Goal: Task Accomplishment & Management: Complete application form

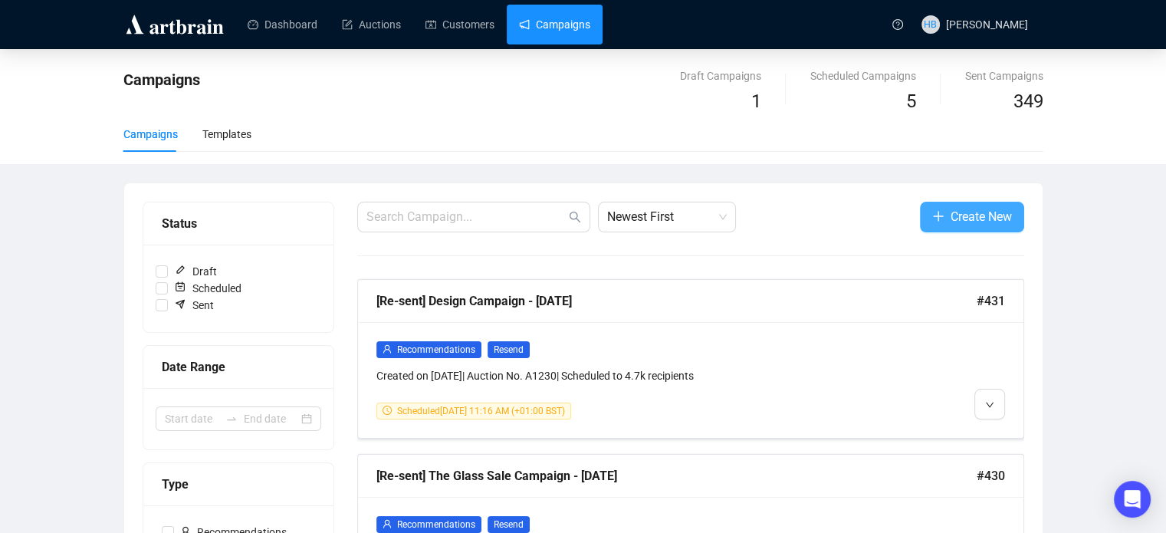
click at [957, 223] on span "Create New" at bounding box center [980, 216] width 61 height 19
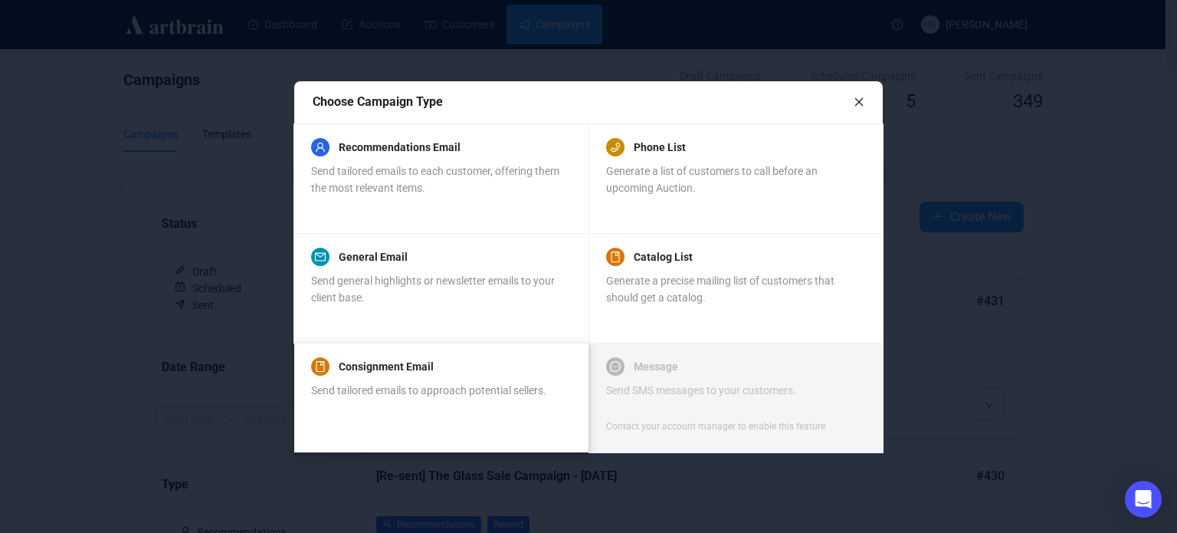
click at [469, 399] on div "Send tailored emails to approach potential sellers." at bounding box center [428, 399] width 235 height 34
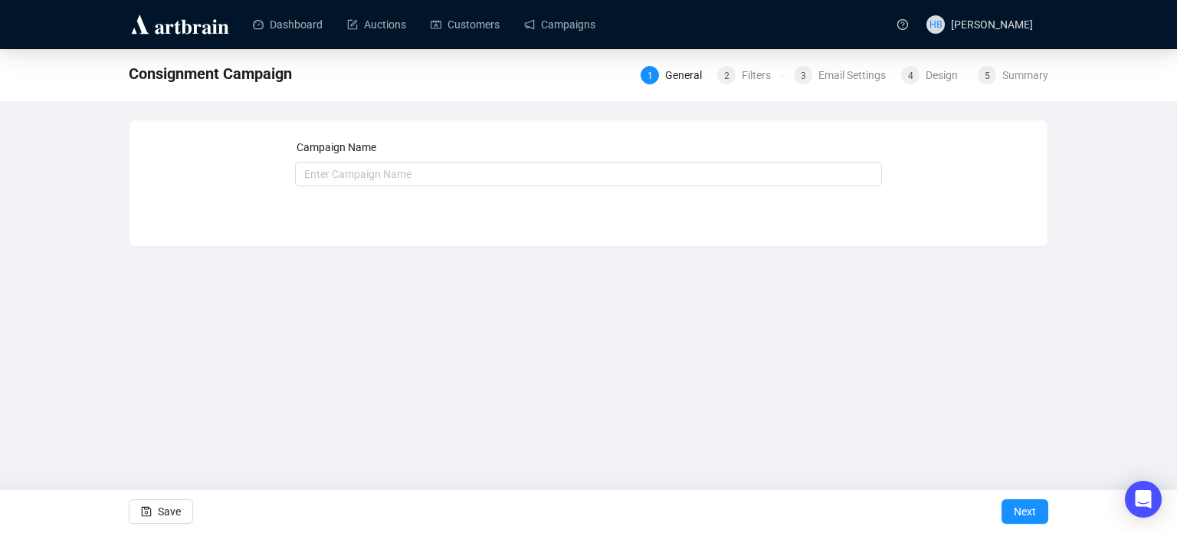
click at [393, 186] on div "Campaign Name Save Next" at bounding box center [589, 172] width 588 height 66
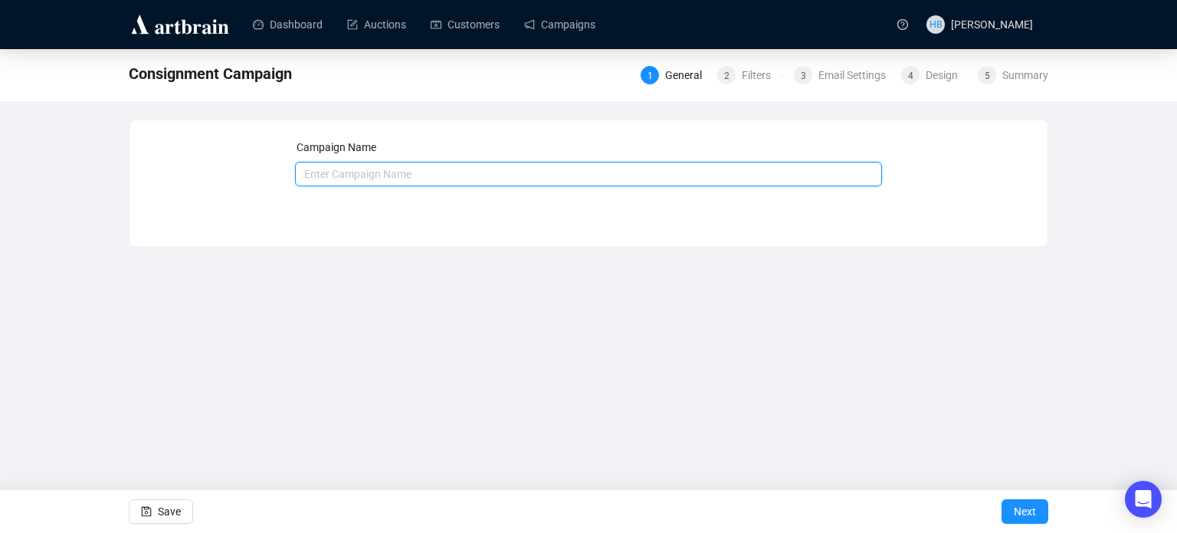
click at [390, 176] on input "text" at bounding box center [589, 174] width 588 height 25
type input "Wine Consignment - October 2025"
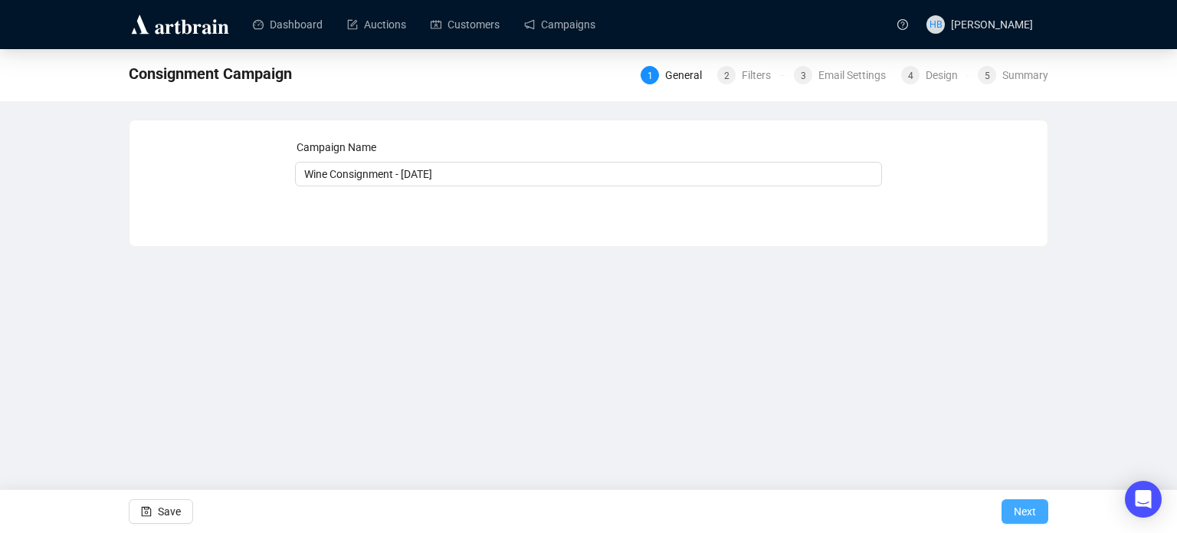
click at [1027, 511] on span "Next" at bounding box center [1025, 511] width 22 height 43
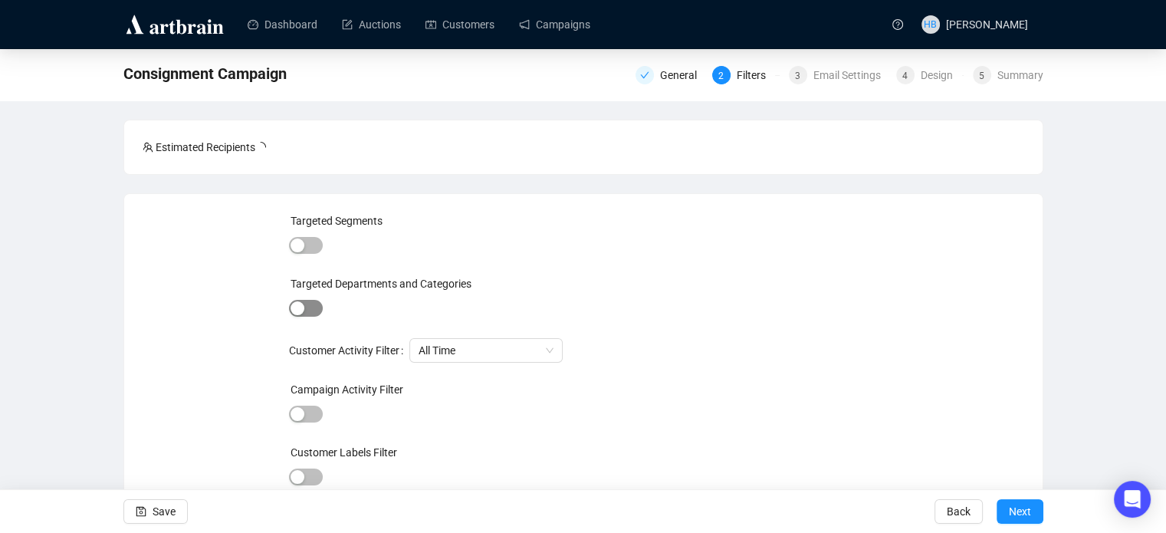
click at [310, 309] on span "button" at bounding box center [306, 308] width 34 height 17
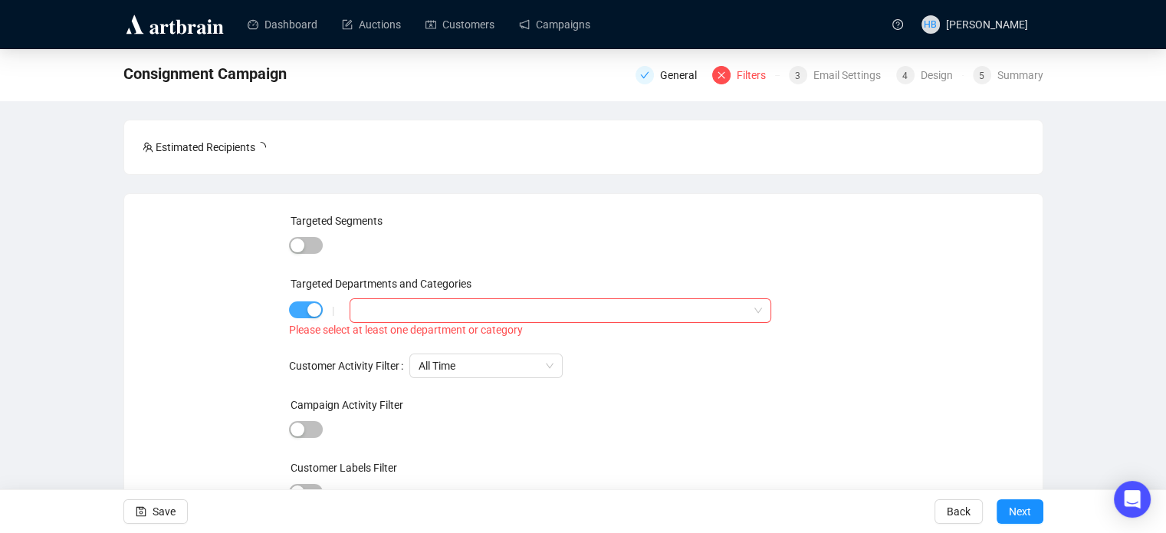
scroll to position [123, 0]
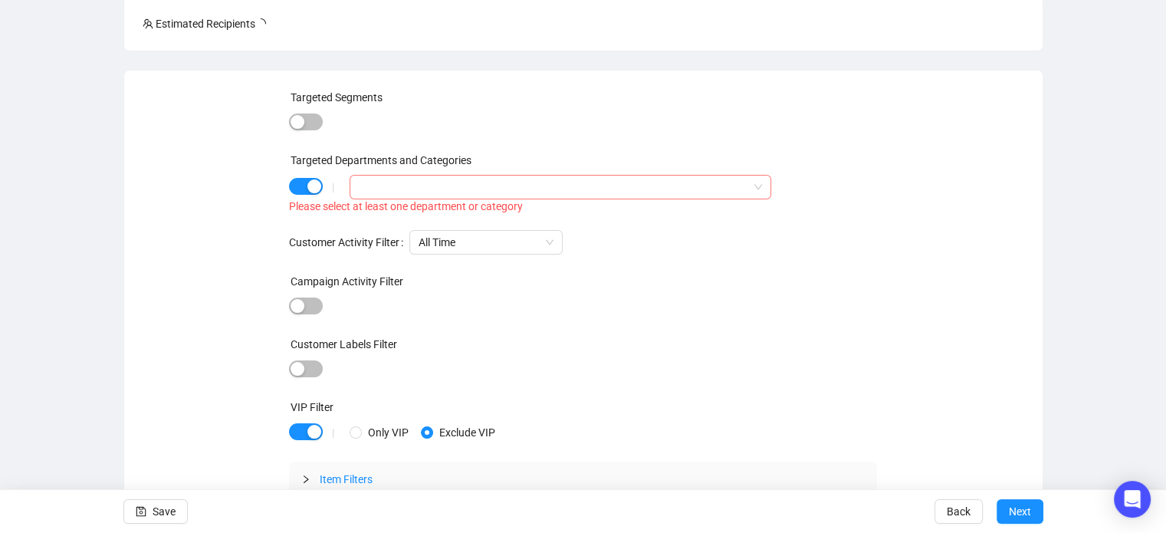
click at [411, 188] on div at bounding box center [552, 186] width 399 height 21
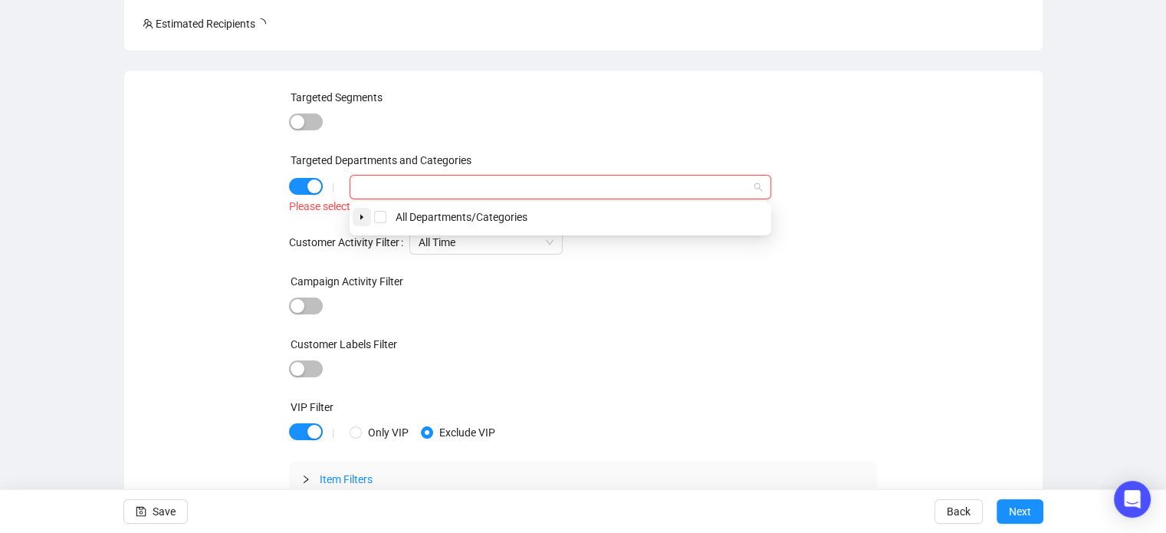
click at [366, 218] on span at bounding box center [362, 217] width 18 height 18
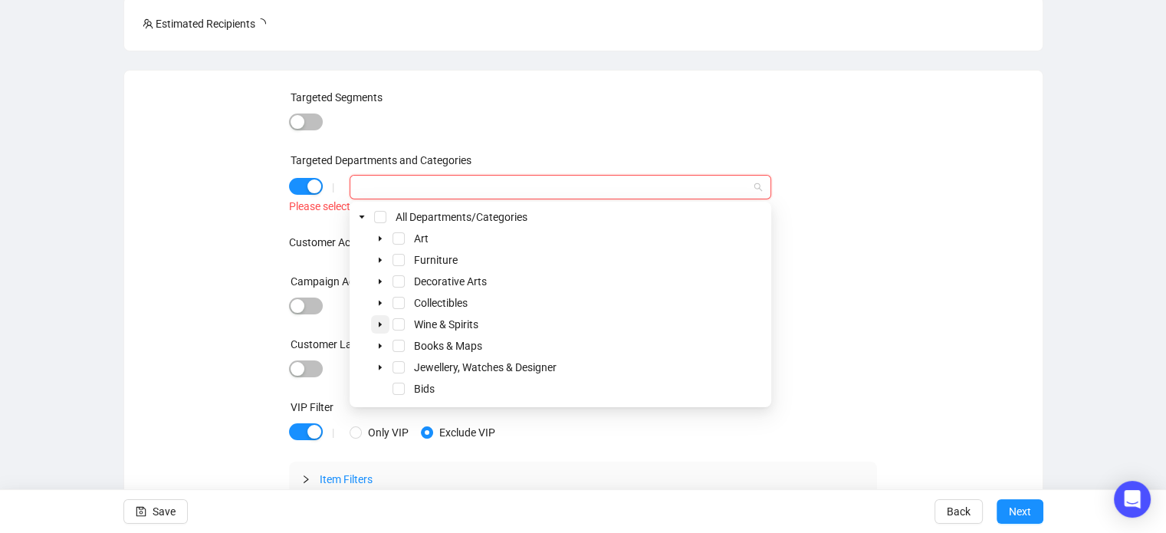
click at [383, 324] on icon "caret-down" at bounding box center [380, 324] width 8 height 8
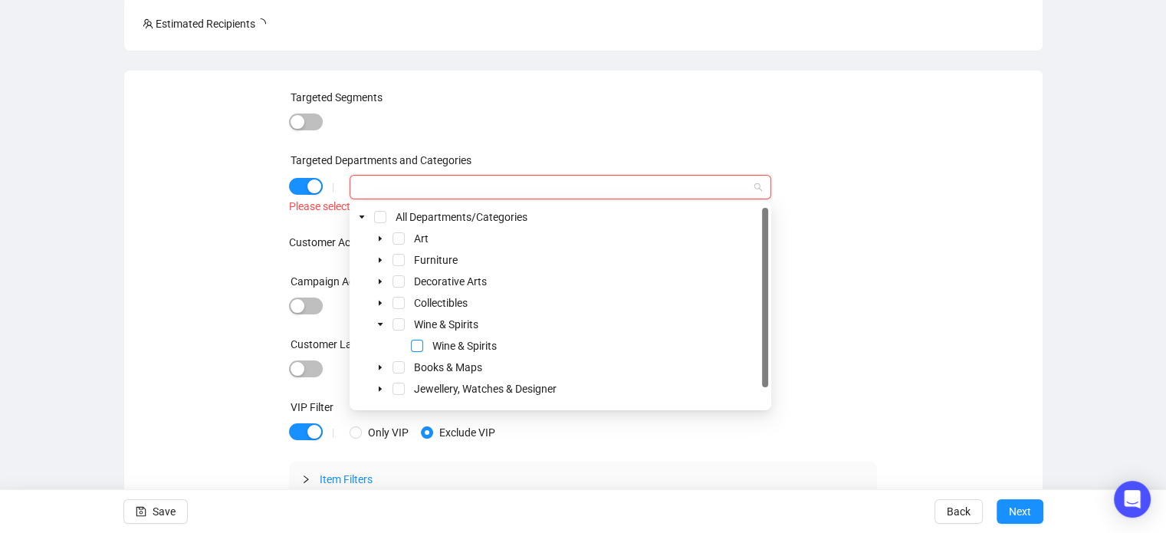
click at [412, 343] on span "Select Wine & Spirits" at bounding box center [417, 346] width 12 height 12
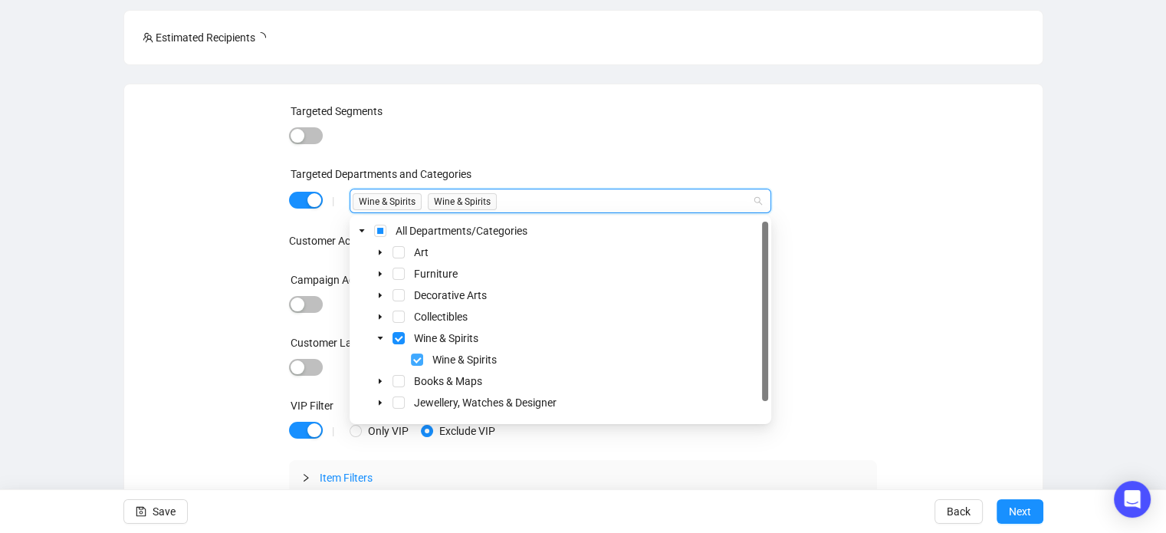
scroll to position [108, 0]
click at [185, 284] on div "Targeted Segments Targeted Departments and Categories | Wine & Spirits Wine & S…" at bounding box center [583, 309] width 881 height 411
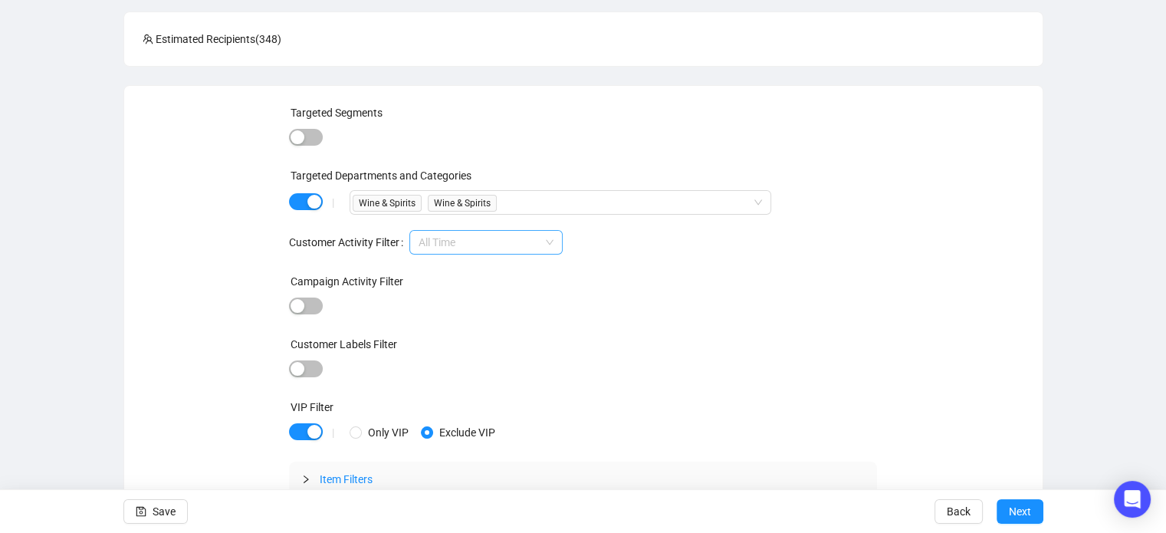
click at [425, 242] on span "All Time" at bounding box center [486, 242] width 135 height 23
click at [231, 255] on div "Targeted Segments Targeted Departments and Categories | Wine & Spirits Wine & S…" at bounding box center [583, 309] width 881 height 411
click at [304, 480] on icon "collapsed" at bounding box center [306, 479] width 5 height 8
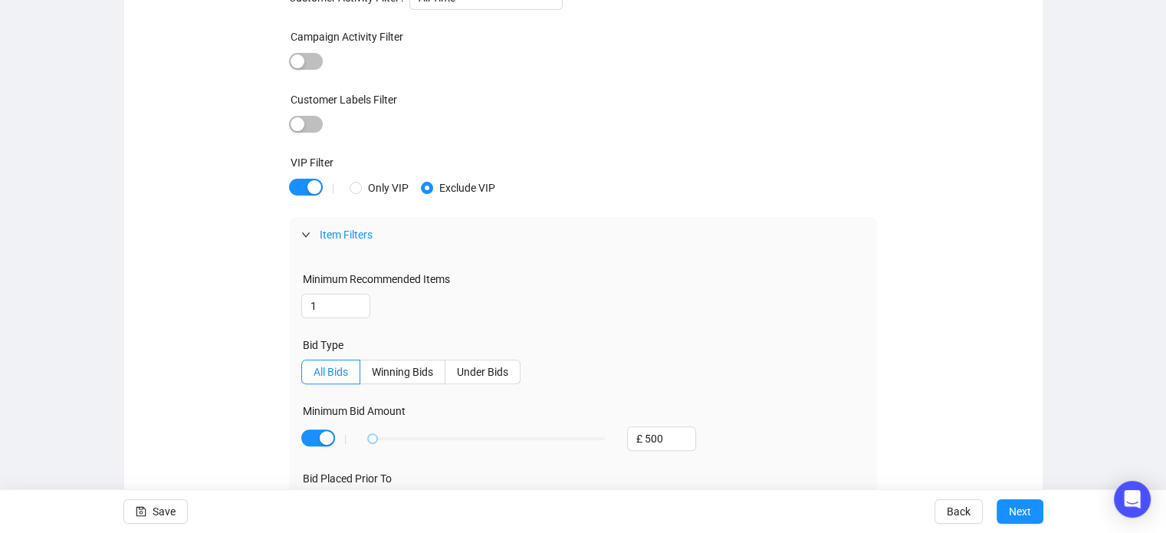
scroll to position [404, 0]
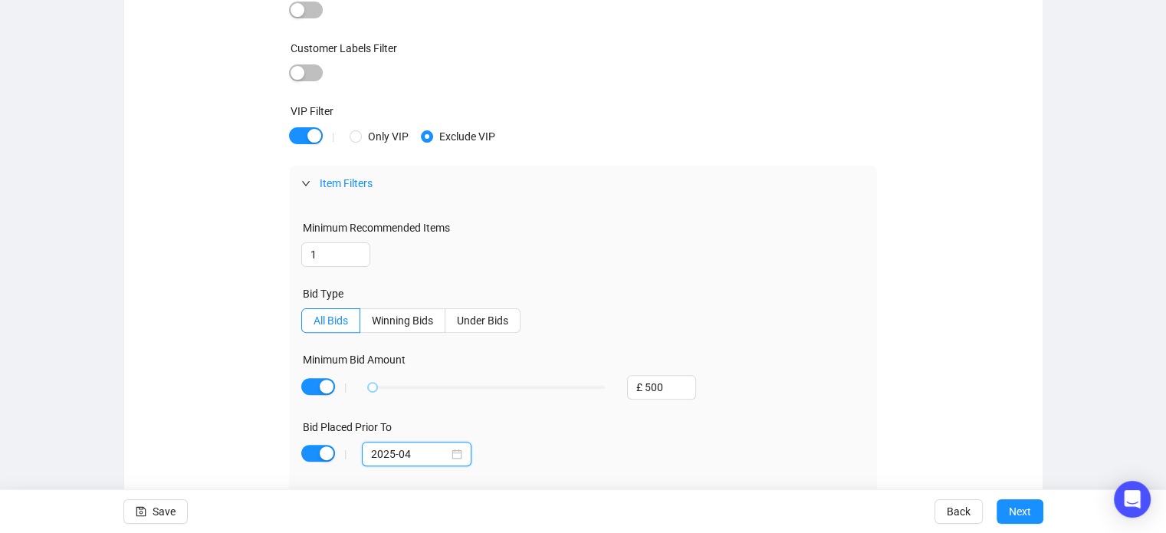
click at [392, 455] on input "2025-04" at bounding box center [409, 453] width 77 height 17
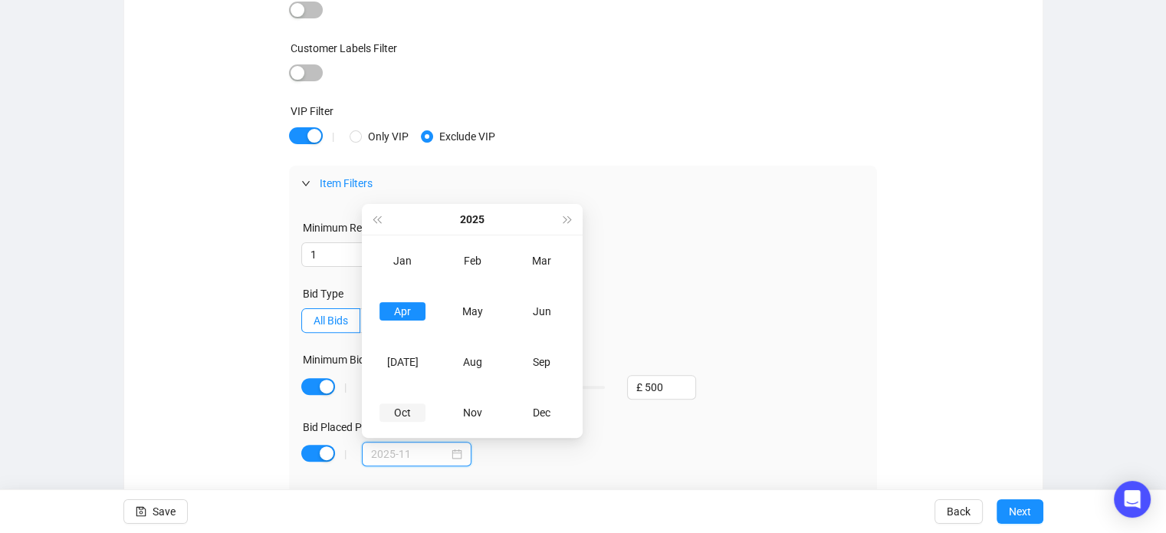
type input "2025-10"
click at [408, 404] on div "Oct" at bounding box center [402, 412] width 46 height 18
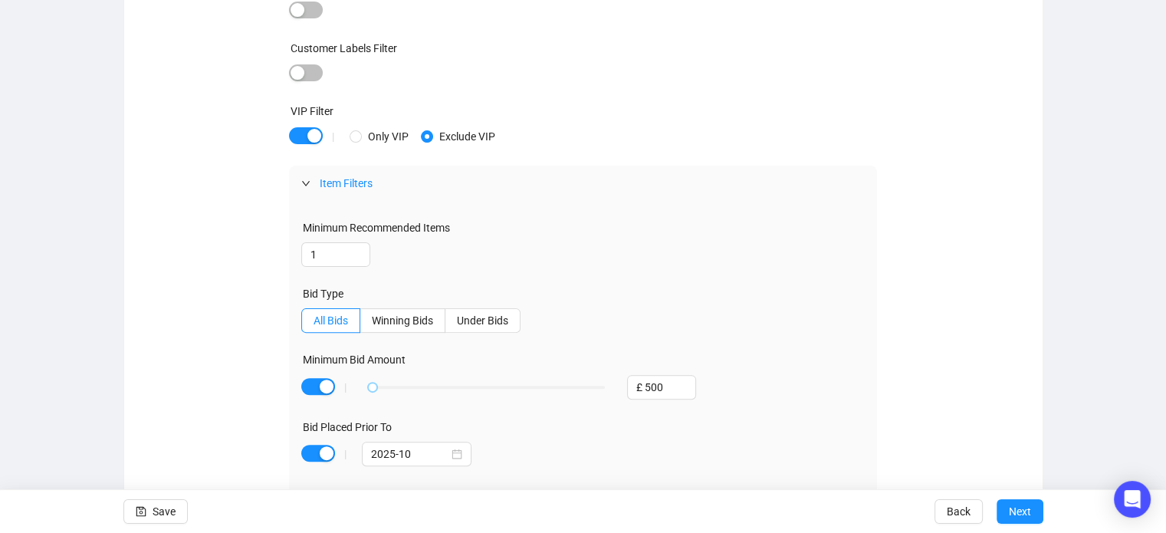
click at [248, 419] on div "Targeted Segments Targeted Departments and Categories | Wine & Spirits Wine & S…" at bounding box center [583, 161] width 881 height 707
click at [674, 392] on input "£ 500" at bounding box center [661, 387] width 67 height 23
type input "£ 200"
click at [952, 324] on div "Targeted Segments Targeted Departments and Categories | Wine & Spirits Wine & S…" at bounding box center [583, 161] width 881 height 707
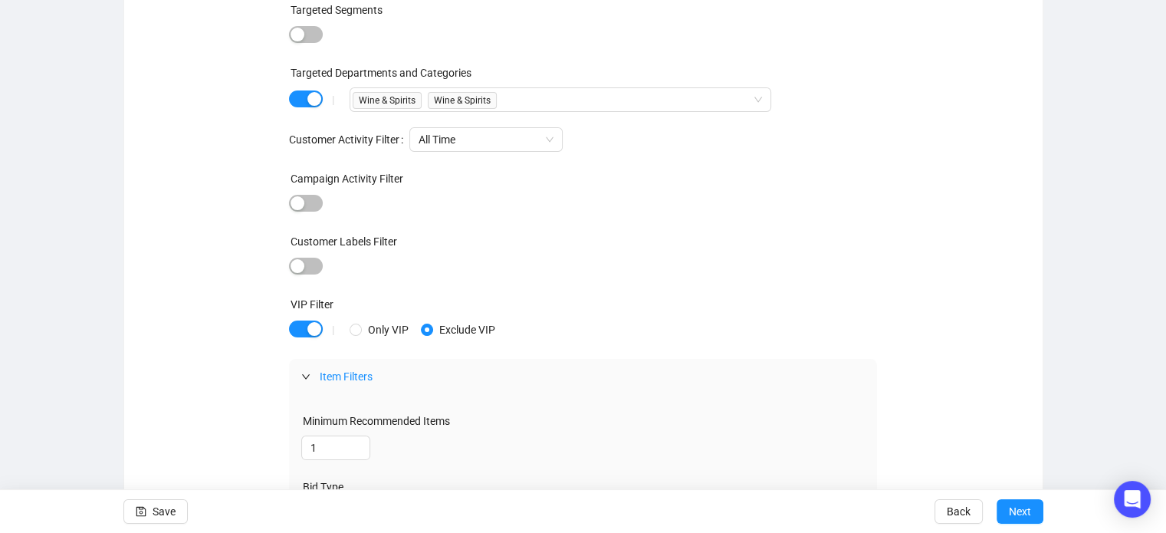
scroll to position [204, 0]
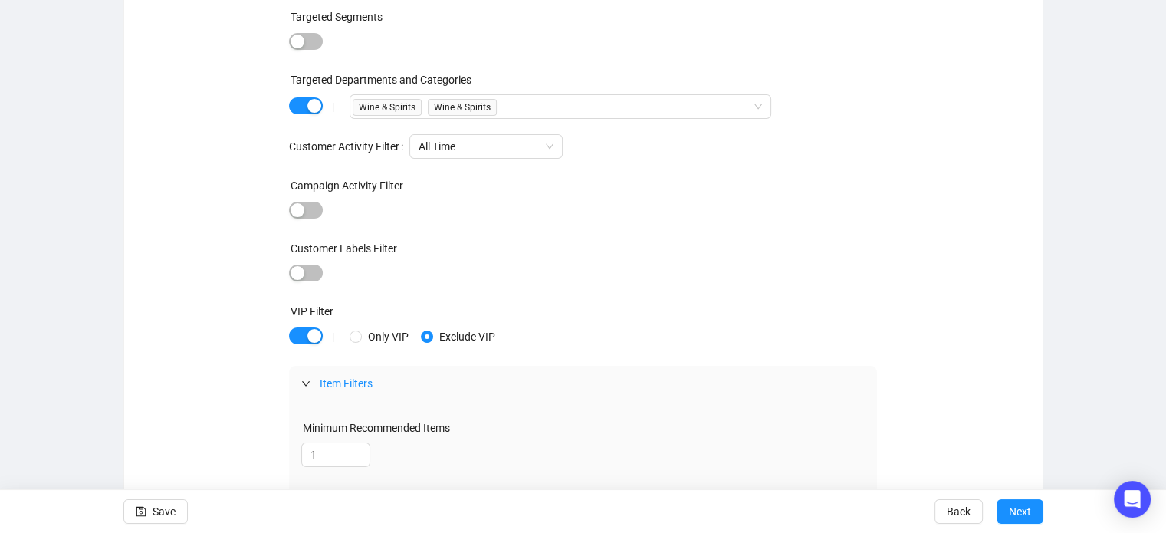
click at [224, 336] on div "Targeted Segments Targeted Departments and Categories | Wine & Spirits Wine & S…" at bounding box center [583, 361] width 881 height 707
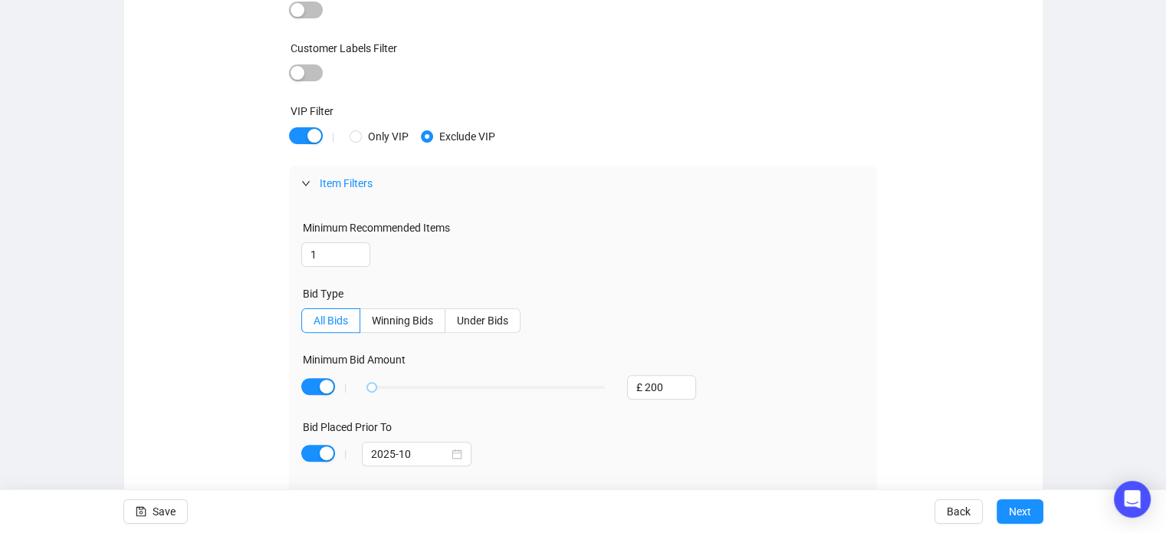
click at [308, 186] on icon "expanded" at bounding box center [305, 183] width 9 height 9
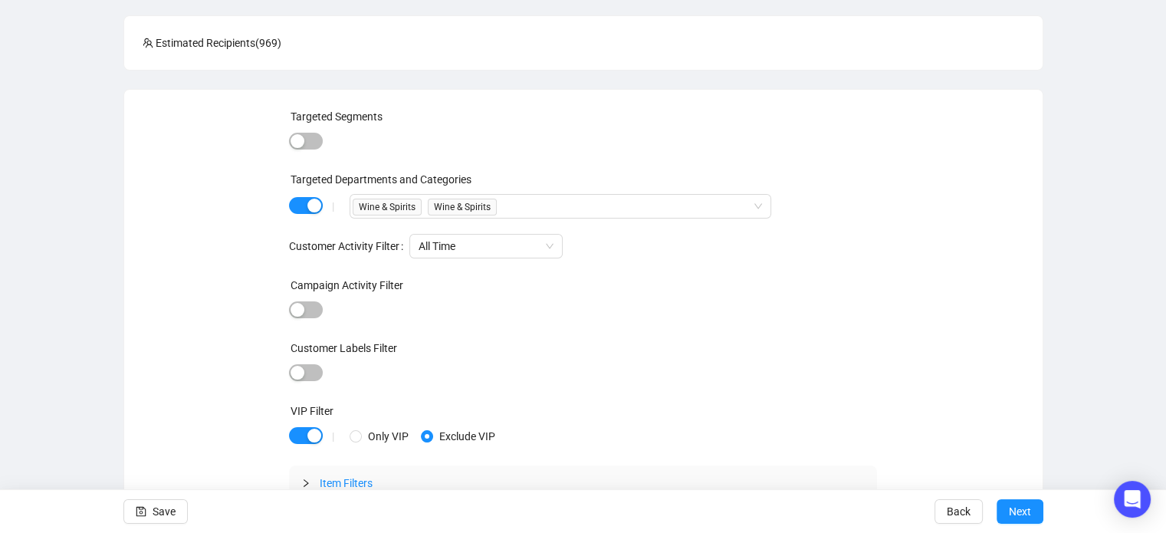
scroll to position [108, 0]
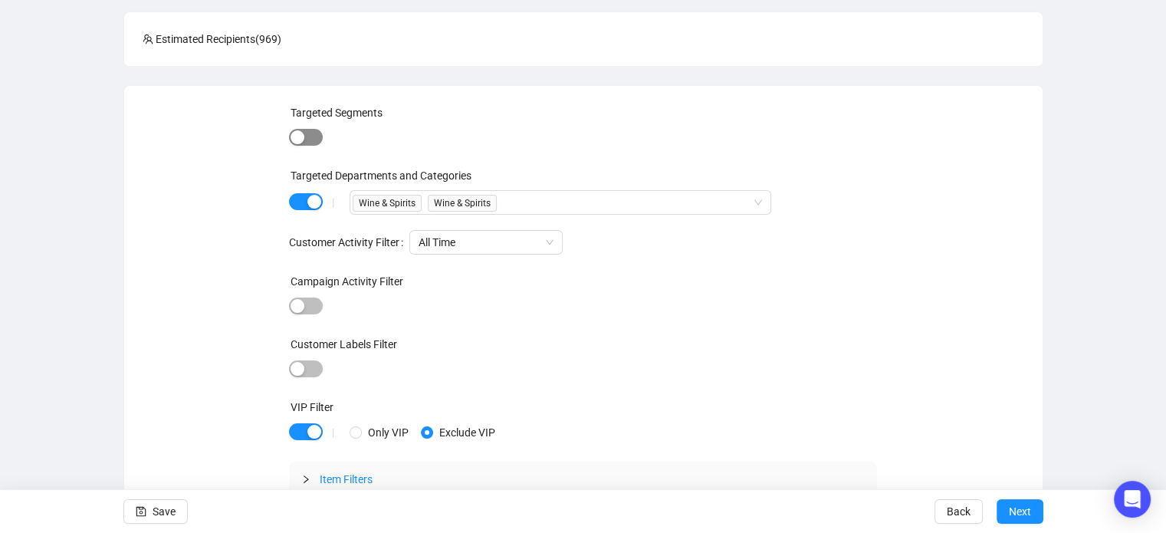
click at [315, 140] on span "button" at bounding box center [306, 137] width 34 height 17
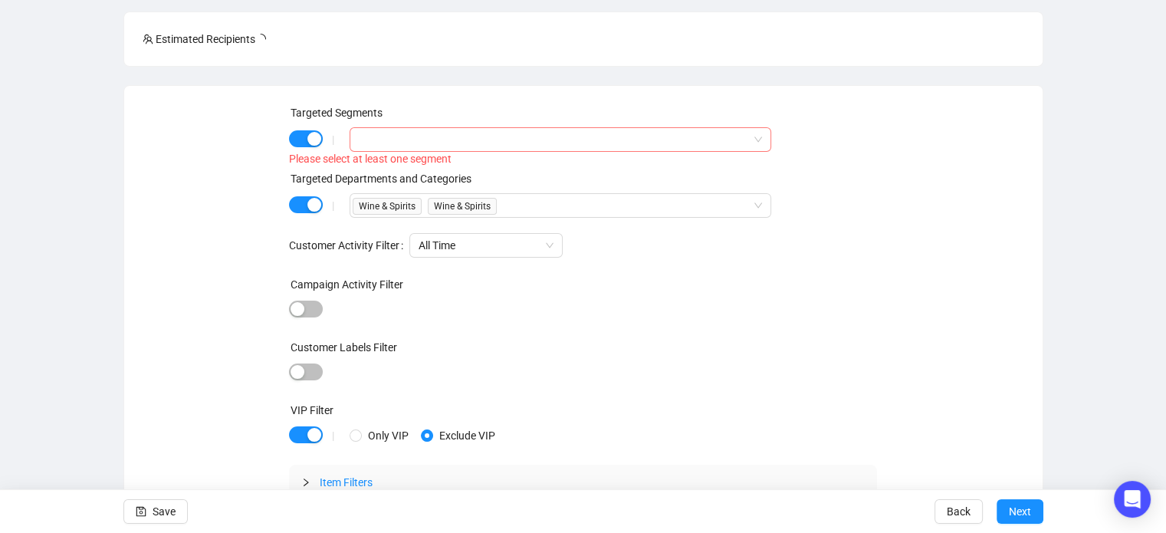
click at [410, 136] on div at bounding box center [552, 139] width 399 height 21
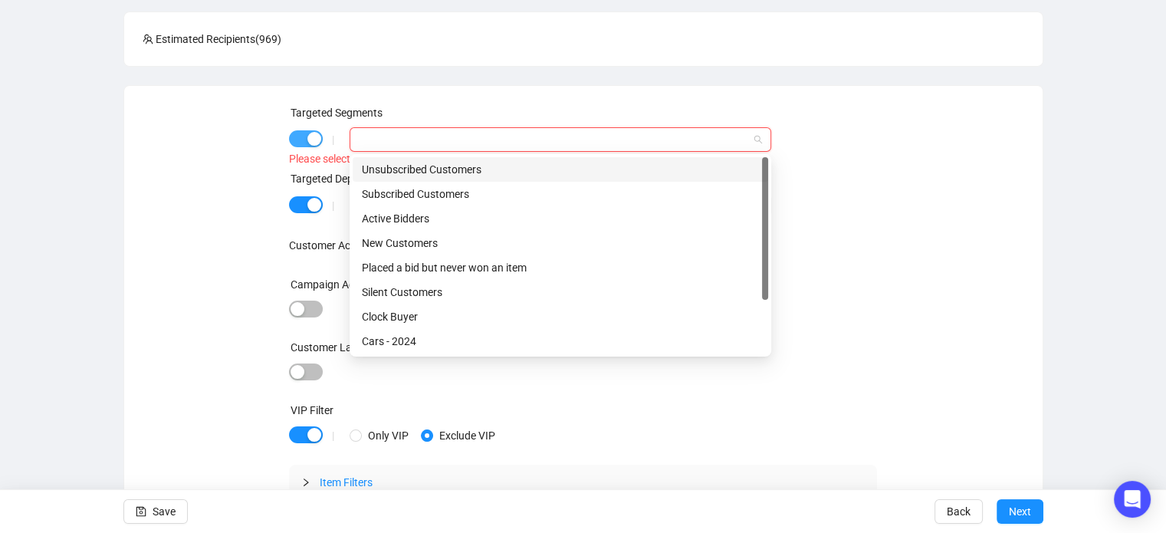
click at [307, 136] on span "button" at bounding box center [306, 138] width 34 height 17
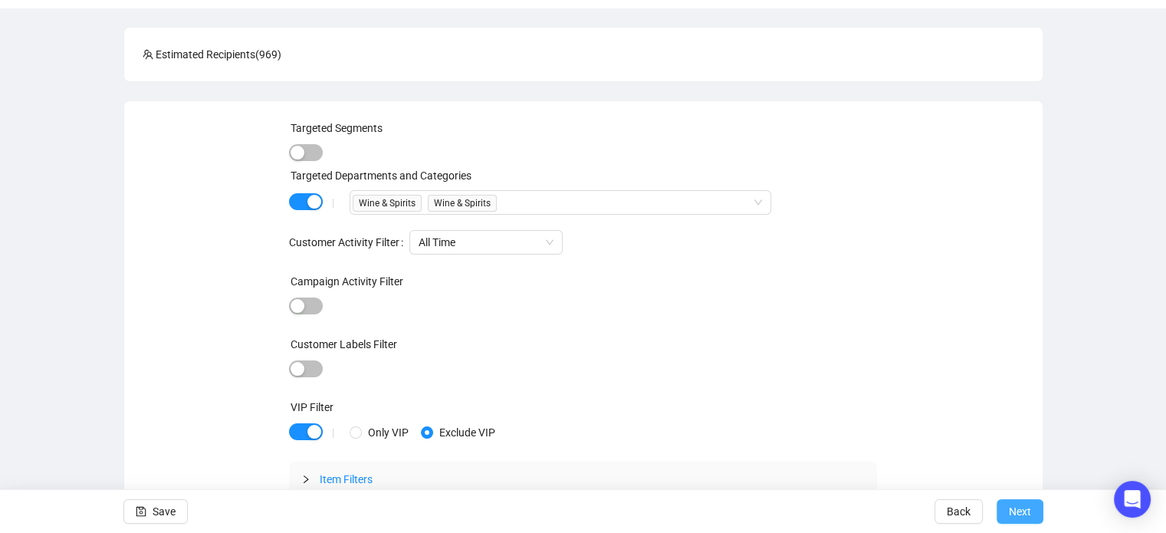
click at [1015, 510] on span "Next" at bounding box center [1020, 511] width 22 height 43
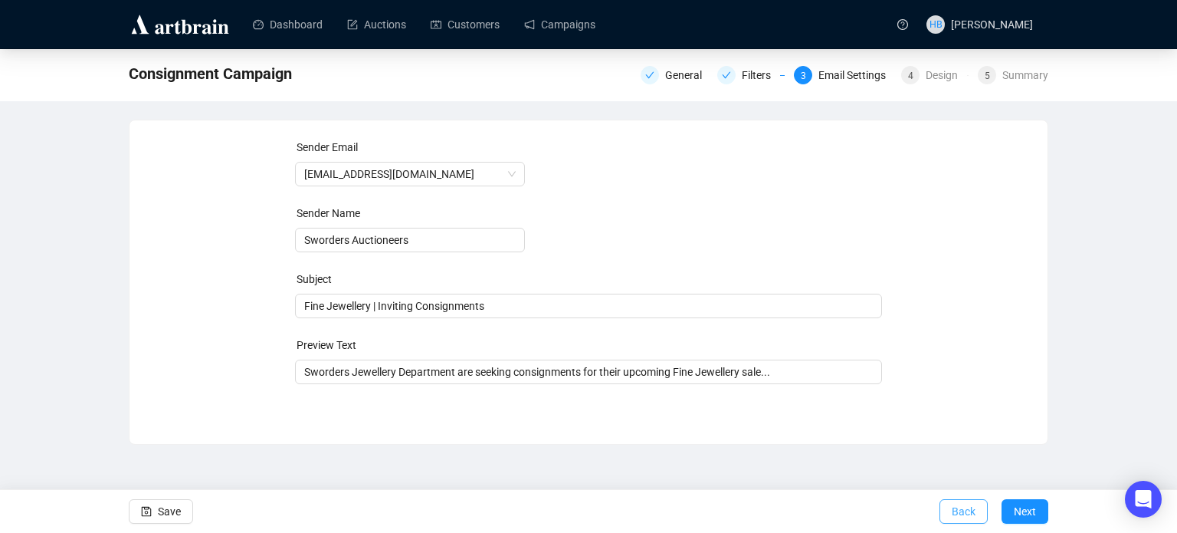
click at [960, 510] on span "Back" at bounding box center [964, 511] width 24 height 43
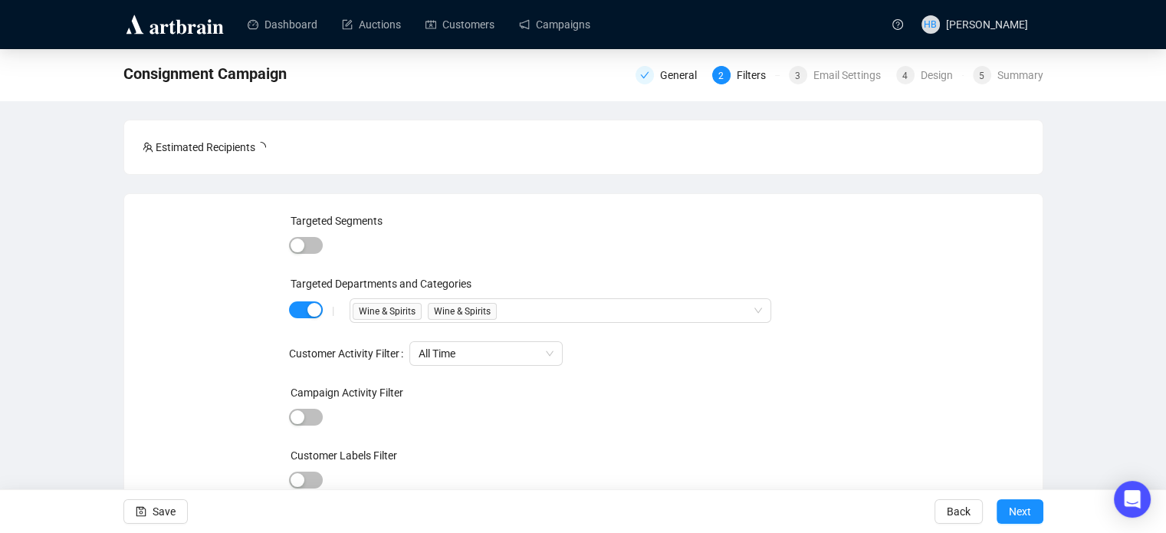
scroll to position [111, 0]
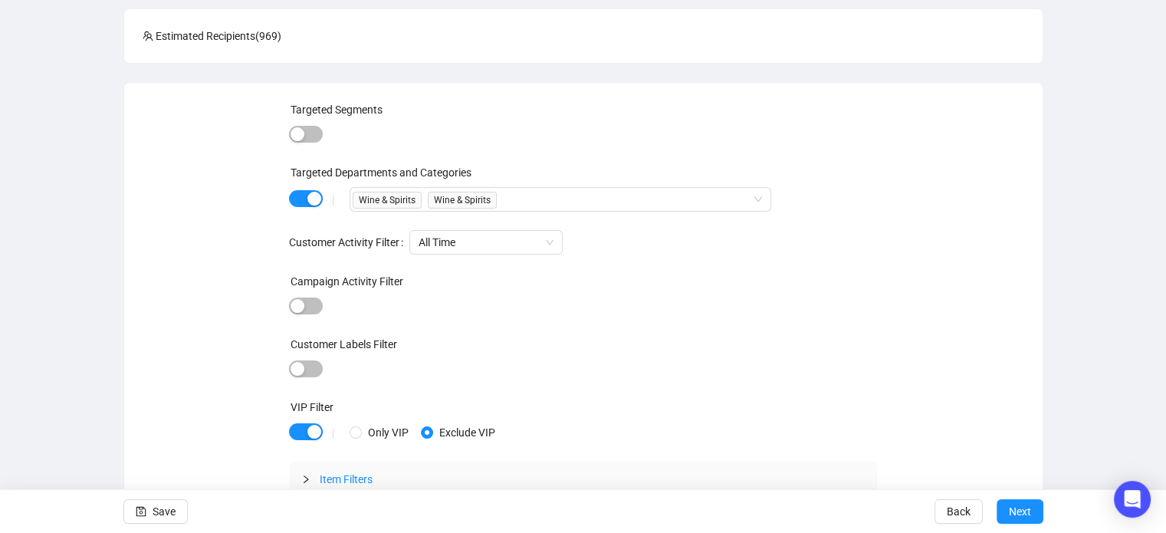
click at [309, 474] on icon "collapsed" at bounding box center [305, 478] width 9 height 9
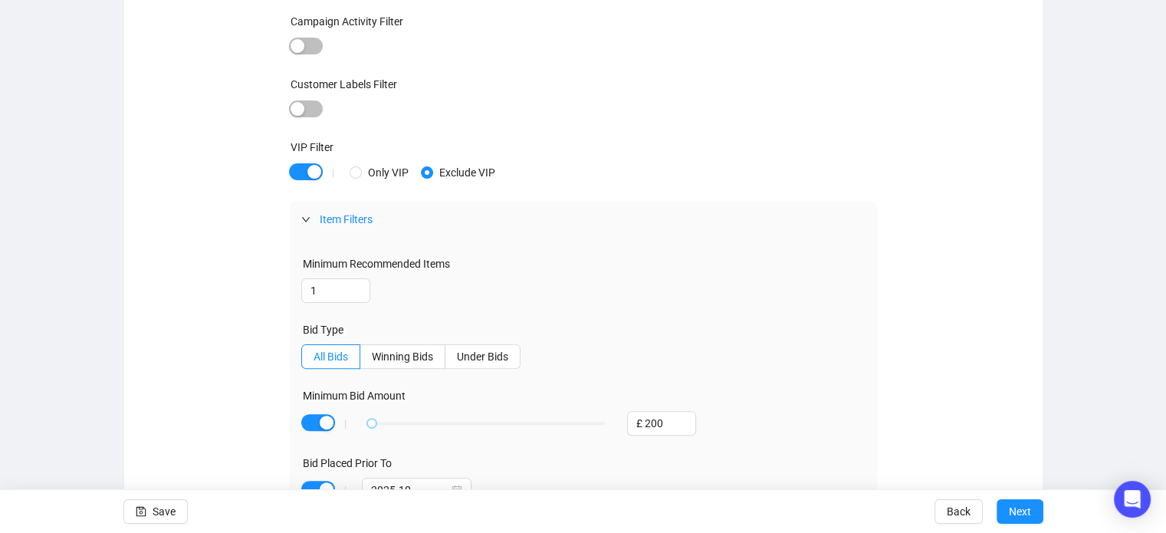
scroll to position [407, 0]
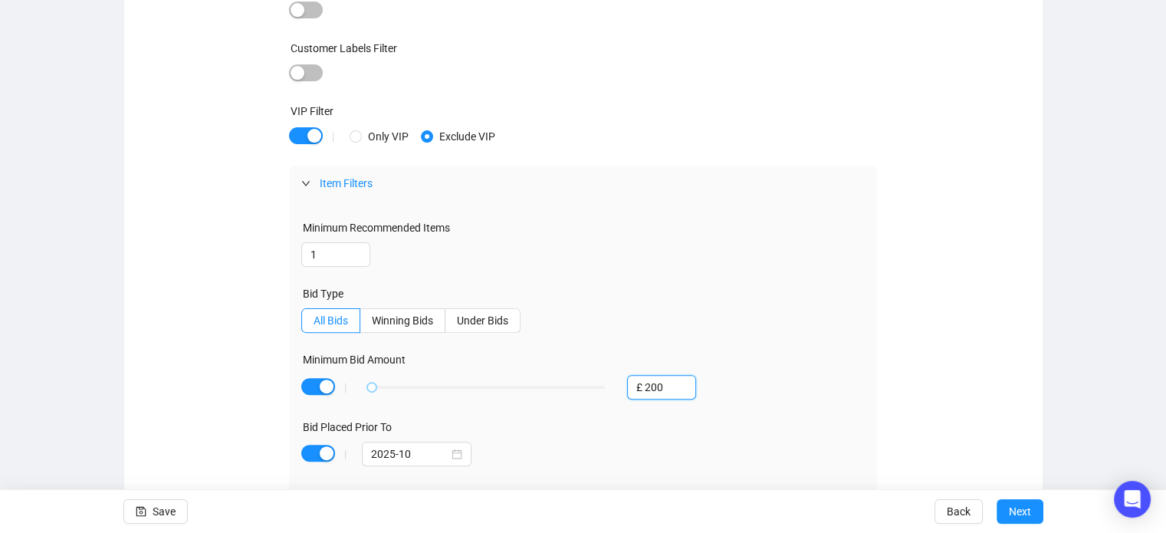
drag, startPoint x: 668, startPoint y: 386, endPoint x: 622, endPoint y: 390, distance: 46.1
click at [622, 390] on div "£ 200" at bounding box center [657, 387] width 84 height 25
drag, startPoint x: 668, startPoint y: 391, endPoint x: 617, endPoint y: 389, distance: 51.4
click at [617, 389] on div "£ 300" at bounding box center [657, 387] width 84 height 25
type input "£ 400"
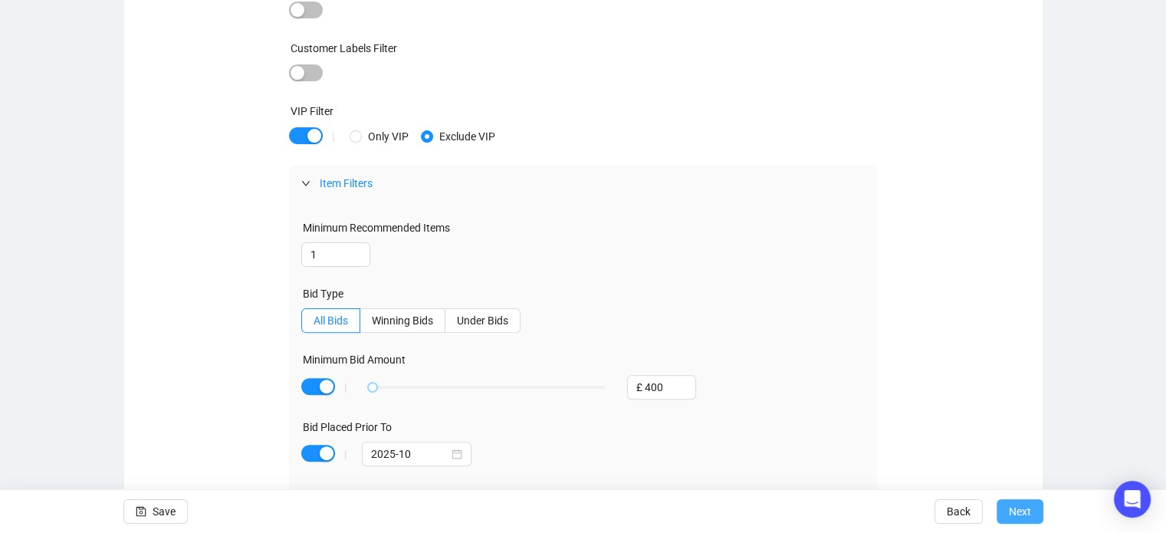
click at [1007, 508] on button "Next" at bounding box center [1019, 511] width 47 height 25
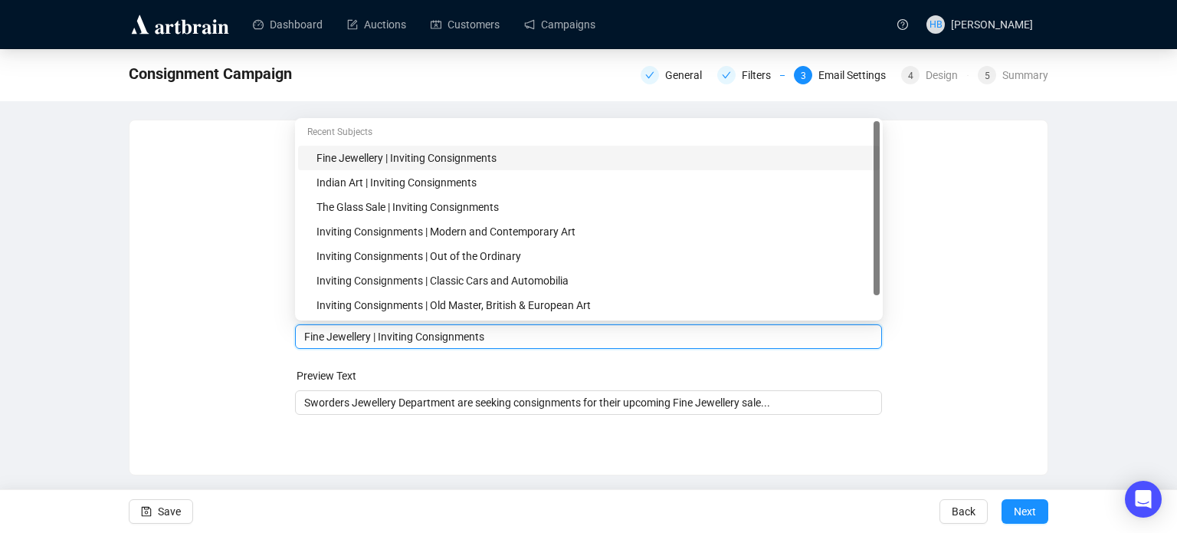
drag, startPoint x: 367, startPoint y: 312, endPoint x: 261, endPoint y: 319, distance: 106.8
click at [261, 319] on div "Sender Email info@sworder.co.uk Sender Name Sworders Auctioneers Subject Merge …" at bounding box center [588, 286] width 881 height 294
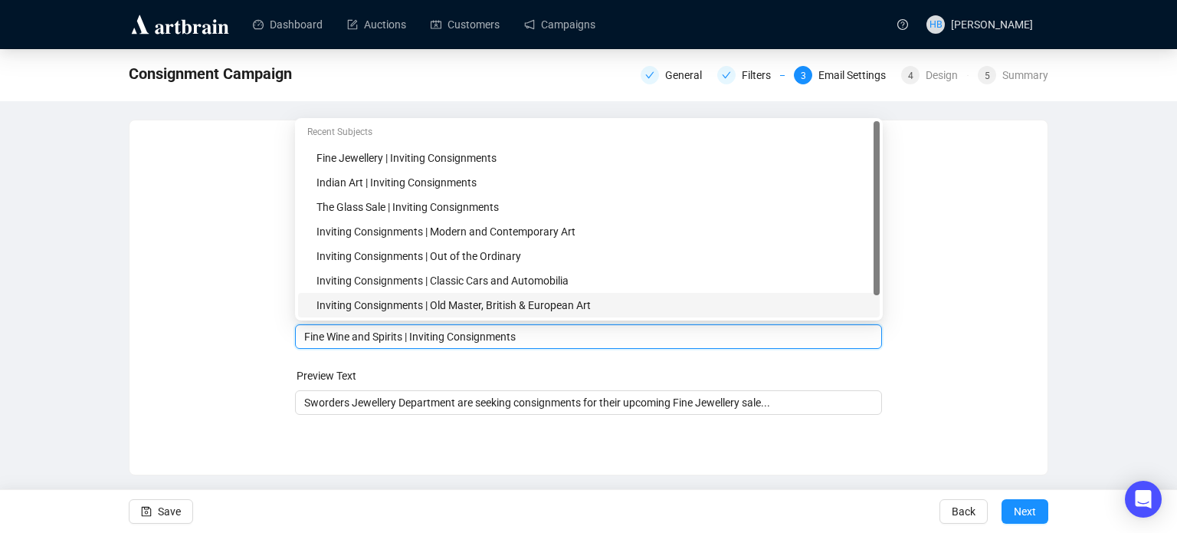
type input "Fine Wine and Spirits | Inviting Consignments"
click at [123, 451] on div "Consignment Campaign General Filters 3 Email Settings 4 Design 5 Summary Sender…" at bounding box center [588, 262] width 1177 height 426
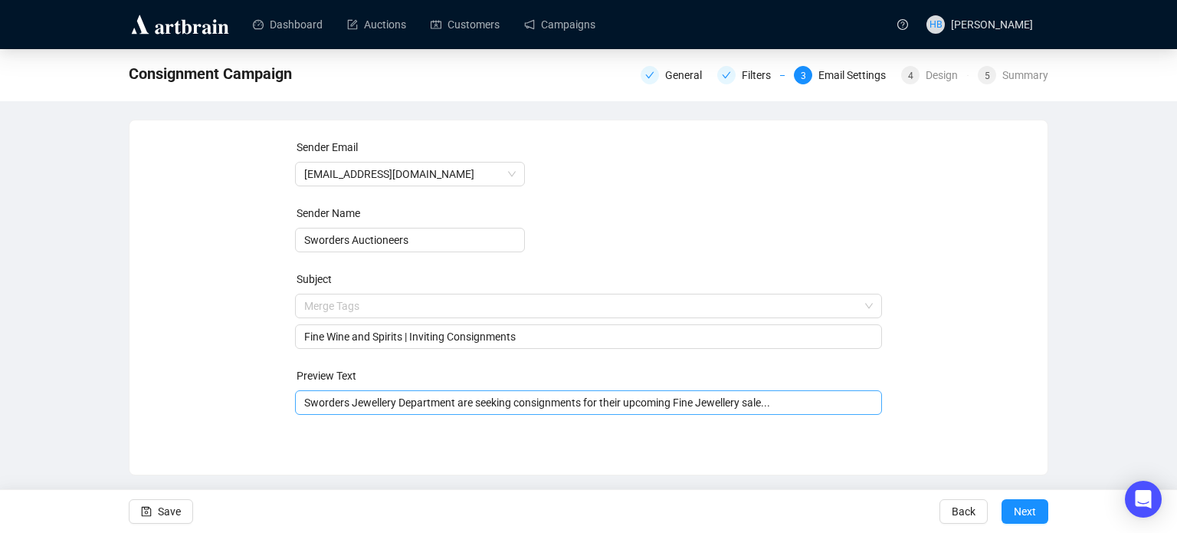
click at [373, 405] on input "Sworders Jewellery Department are seeking consignments for their upcoming Fine …" at bounding box center [589, 402] width 570 height 17
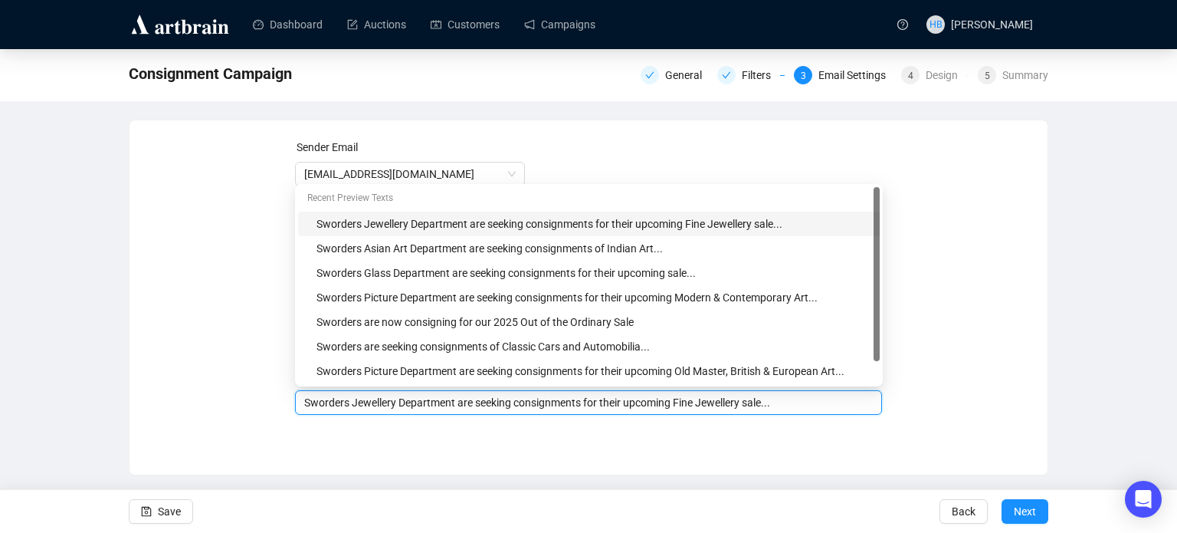
click at [373, 405] on input "Sworders Jewellery Department are seeking consignments for their upcoming Fine …" at bounding box center [589, 402] width 570 height 17
drag, startPoint x: 721, startPoint y: 406, endPoint x: 650, endPoint y: 406, distance: 70.5
click at [650, 406] on input "Sworders Wine Department are seeking consignments for their upcoming Fine Jewel…" at bounding box center [589, 402] width 570 height 17
type input "Sworders Wine Department are seeking consignments for their upcoming sale..."
click at [1033, 412] on div "Sender Email info@sworder.co.uk Sender Name Sworders Auctioneers Subject Fine W…" at bounding box center [589, 285] width 918 height 331
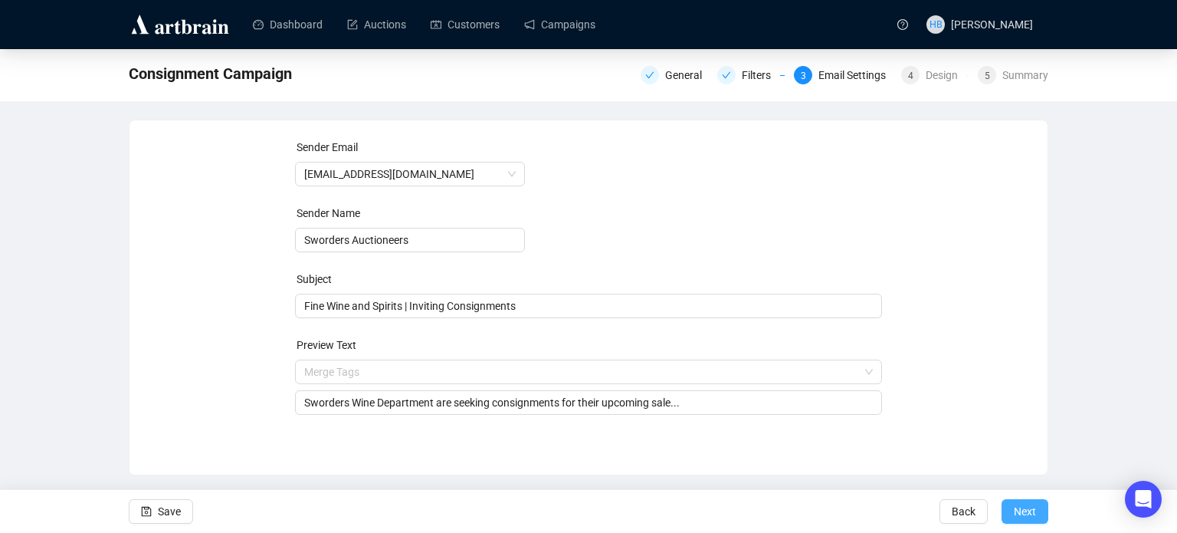
click at [1036, 510] on button "Next" at bounding box center [1025, 511] width 47 height 25
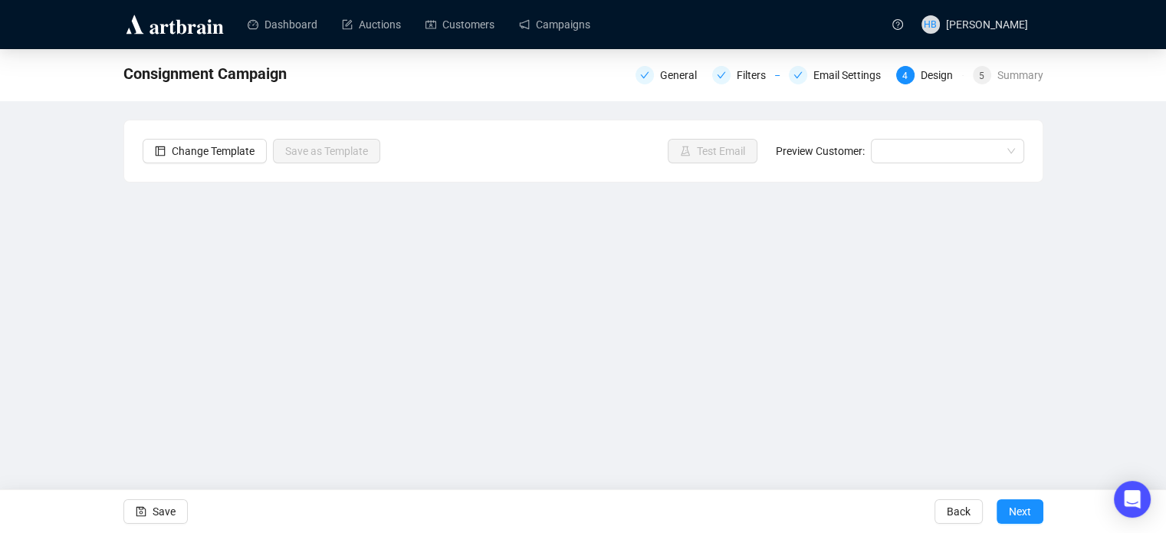
scroll to position [37, 0]
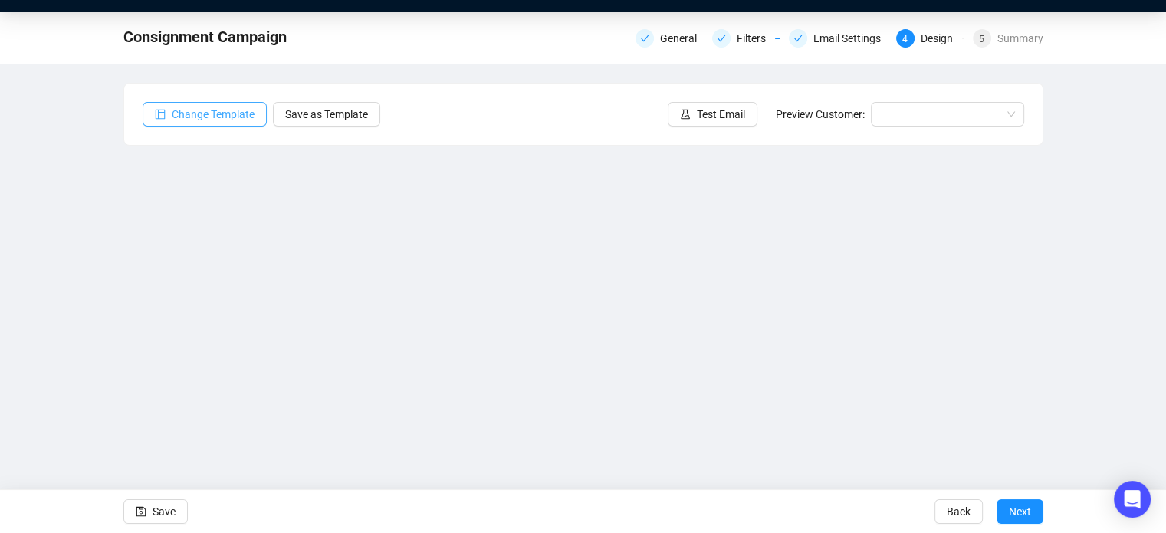
click at [223, 120] on span "Change Template" at bounding box center [213, 114] width 83 height 17
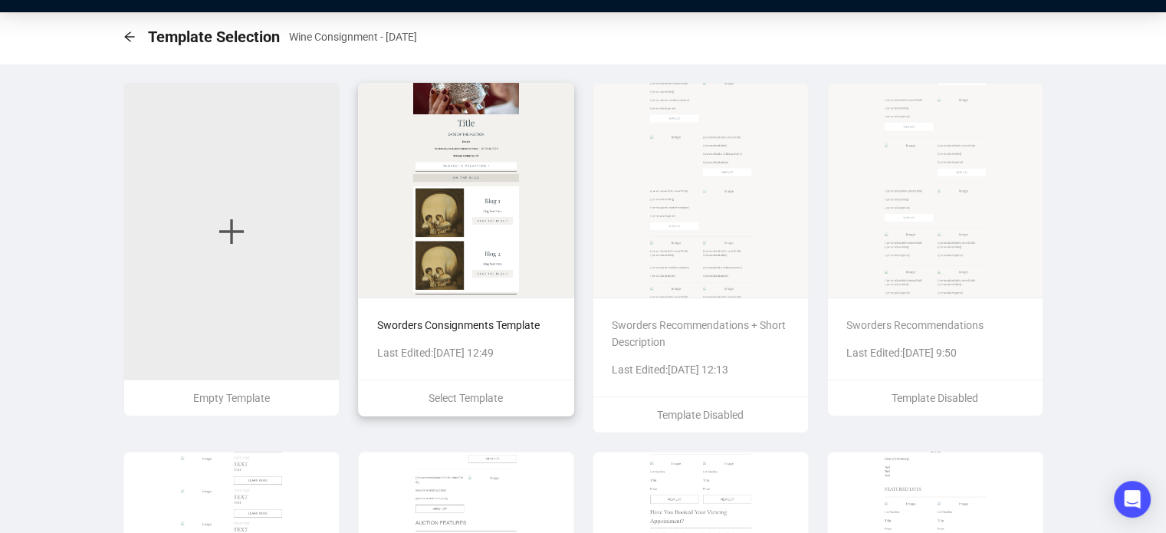
click at [441, 220] on img at bounding box center [466, 190] width 216 height 215
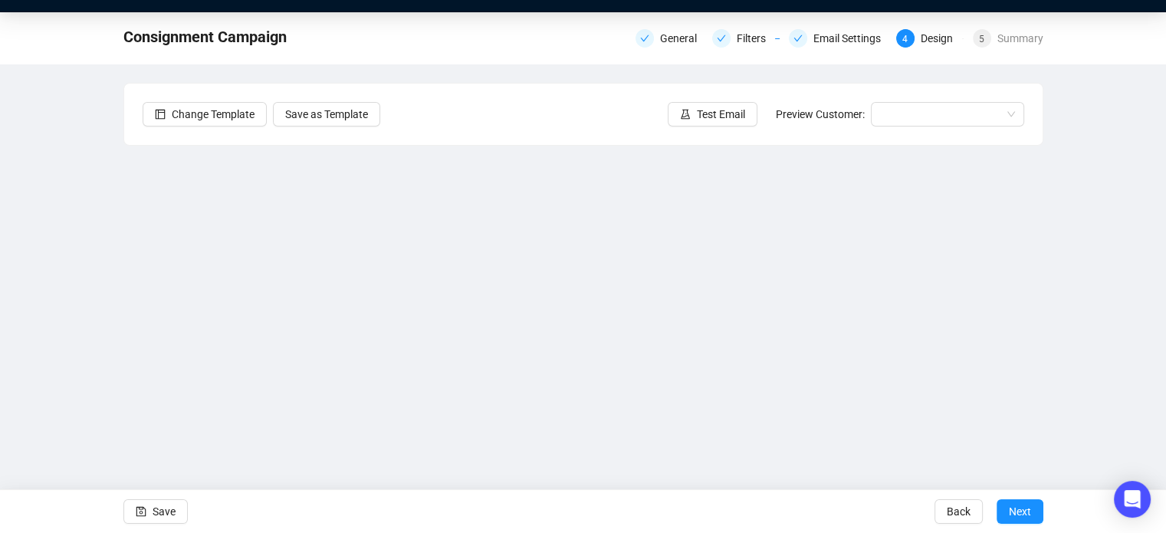
click at [487, 100] on div "Change Template Save as Template Test Email Preview Customer:" at bounding box center [583, 114] width 918 height 61
click at [103, 324] on div "Consignment Campaign General Filters Email Settings 4 Design 5 Summary Change T…" at bounding box center [583, 270] width 1166 height 517
click at [1095, 238] on div "Consignment Campaign General Filters Email Settings 4 Design 5 Summary Change T…" at bounding box center [583, 270] width 1166 height 517
click at [74, 281] on div "Consignment Campaign General Filters Email Settings 4 Design 5 Summary Change T…" at bounding box center [583, 270] width 1166 height 517
click at [120, 281] on div "Consignment Campaign General Filters Email Settings 4 Design 5 Summary Change T…" at bounding box center [583, 270] width 1166 height 517
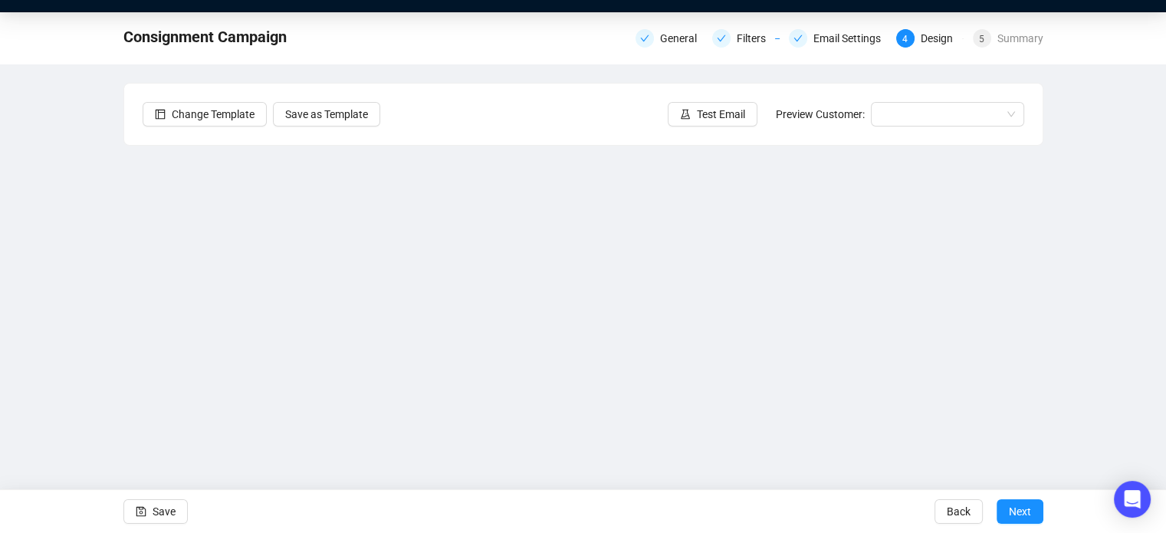
click at [1094, 370] on div "Consignment Campaign General Filters Email Settings 4 Design 5 Summary Change T…" at bounding box center [583, 270] width 1166 height 517
click at [884, 489] on div "Save Back Next" at bounding box center [583, 511] width 1166 height 44
click at [159, 509] on span "Save" at bounding box center [164, 511] width 23 height 43
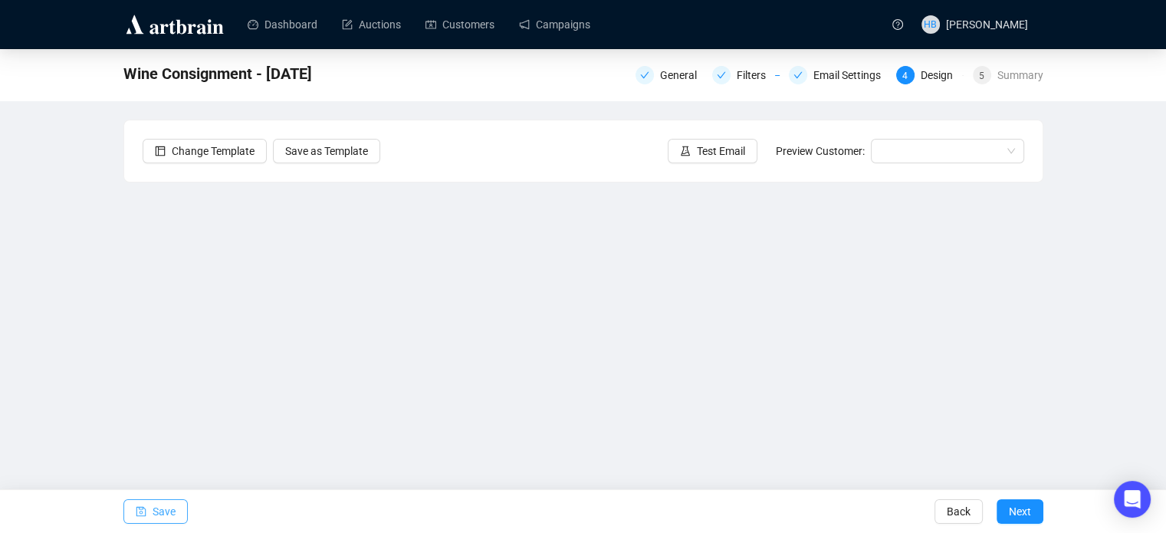
click at [154, 514] on span "Save" at bounding box center [164, 511] width 23 height 43
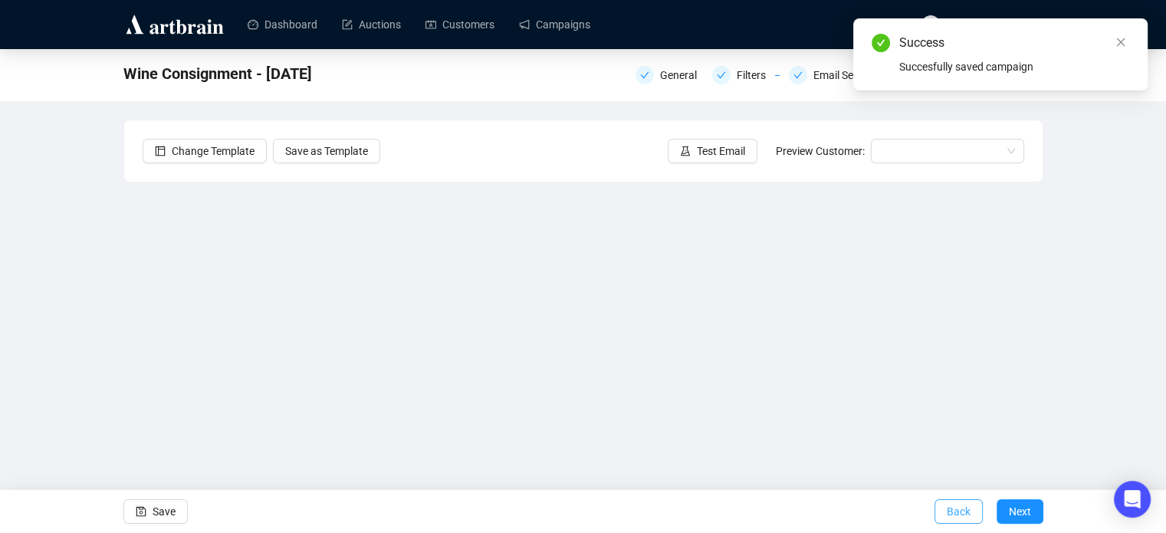
click at [954, 501] on span "Back" at bounding box center [959, 511] width 24 height 43
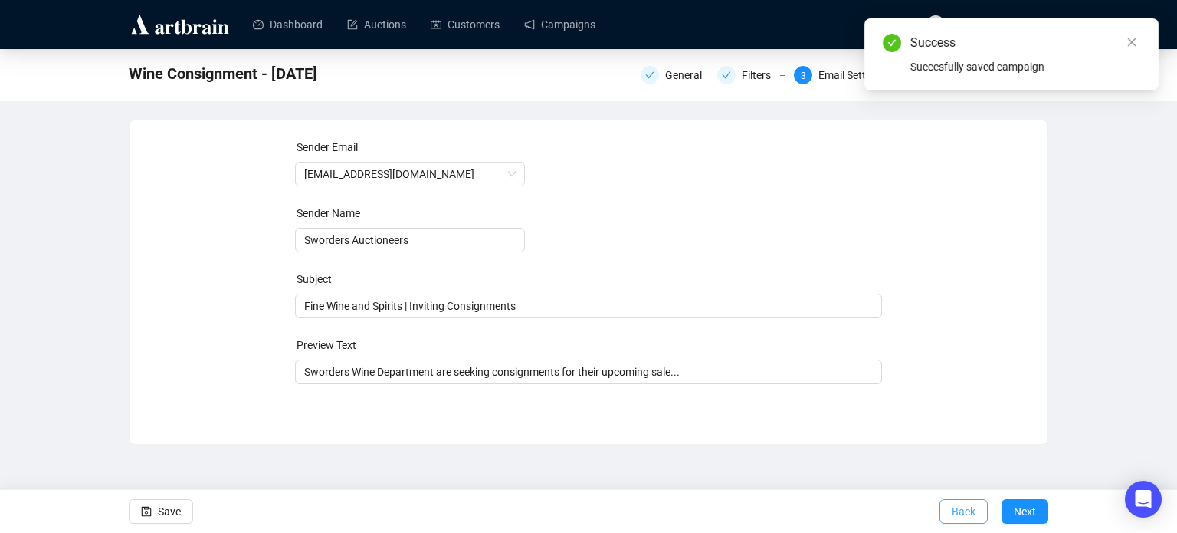
click at [963, 511] on span "Back" at bounding box center [964, 511] width 24 height 43
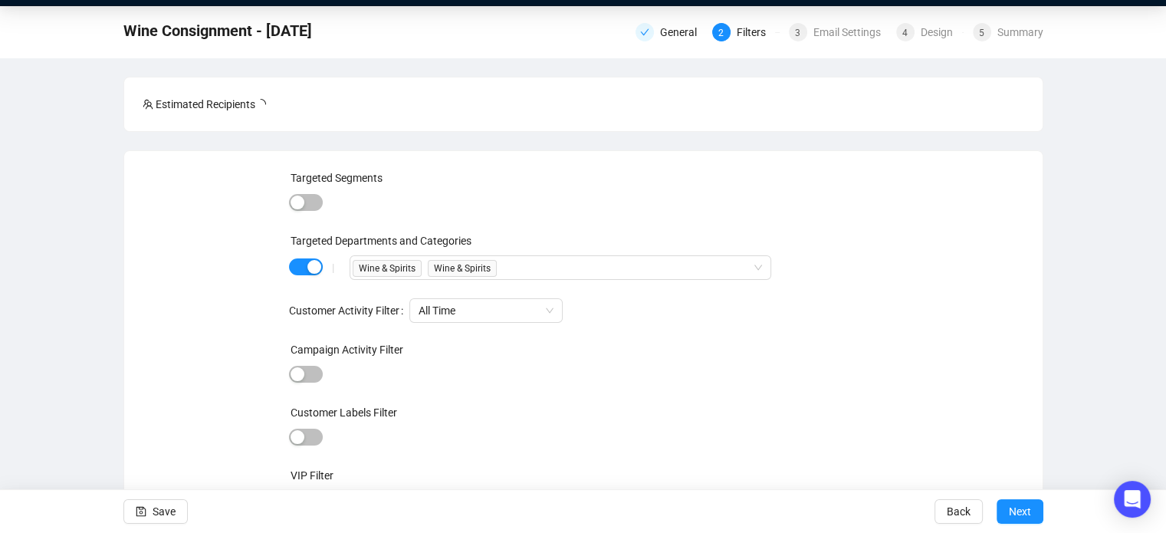
scroll to position [111, 0]
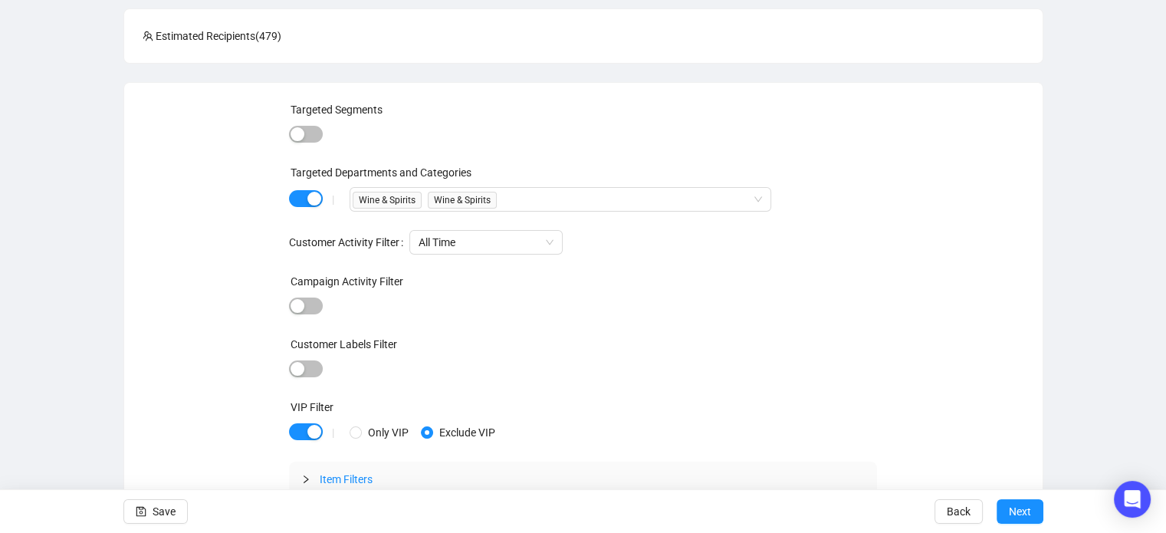
click at [308, 476] on icon "collapsed" at bounding box center [305, 478] width 9 height 9
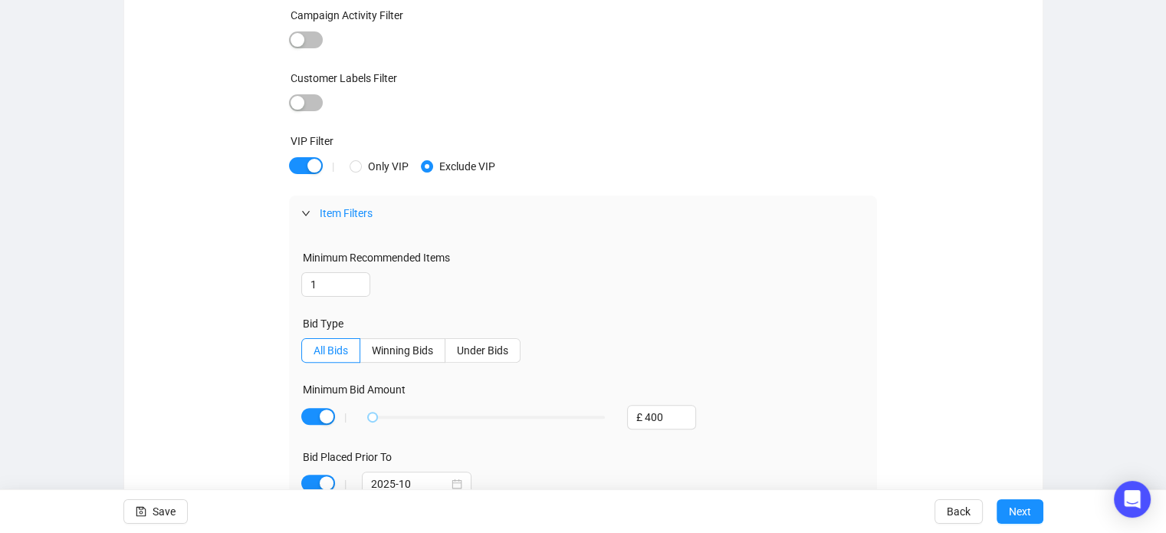
scroll to position [385, 0]
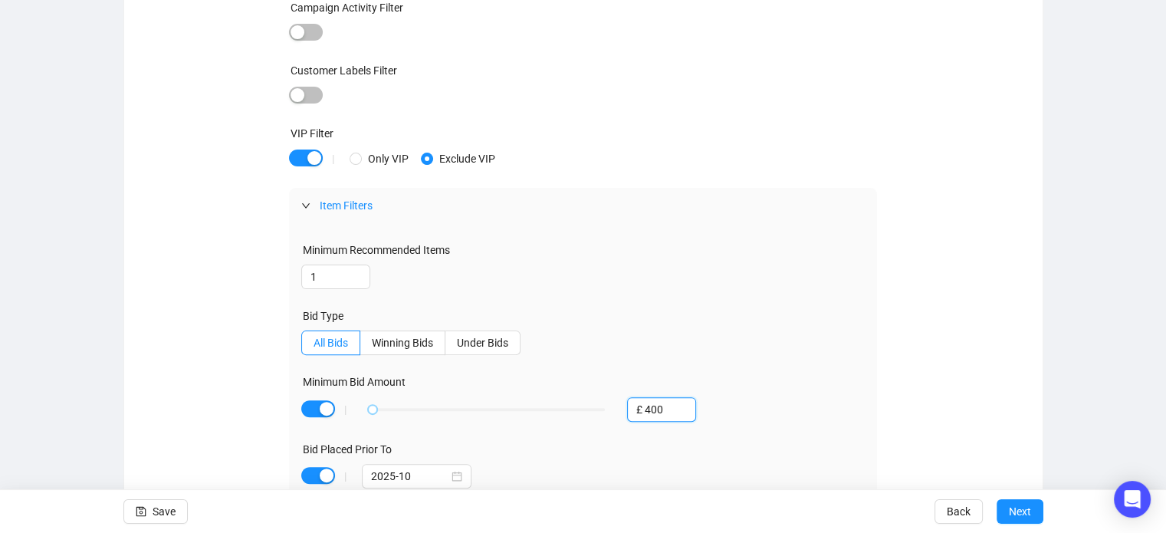
drag, startPoint x: 672, startPoint y: 405, endPoint x: 622, endPoint y: 403, distance: 49.9
click at [622, 403] on div "£ 400" at bounding box center [657, 409] width 84 height 25
click at [862, 361] on div "Minimum Recommended Items 1 Bid Type All Bids Winning Bids Under Bids Minimum B…" at bounding box center [583, 371] width 588 height 296
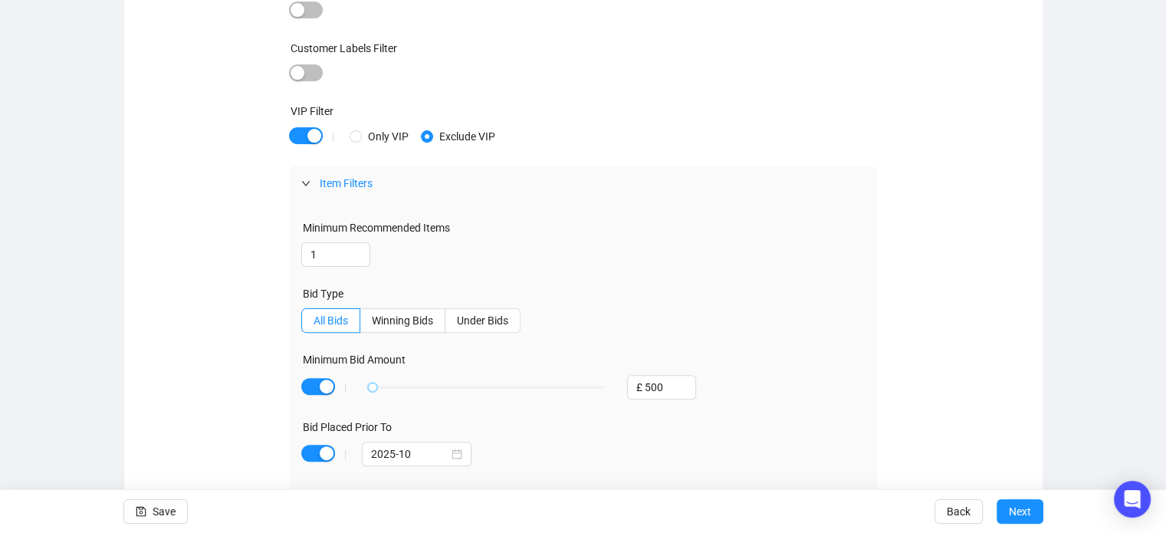
scroll to position [339, 0]
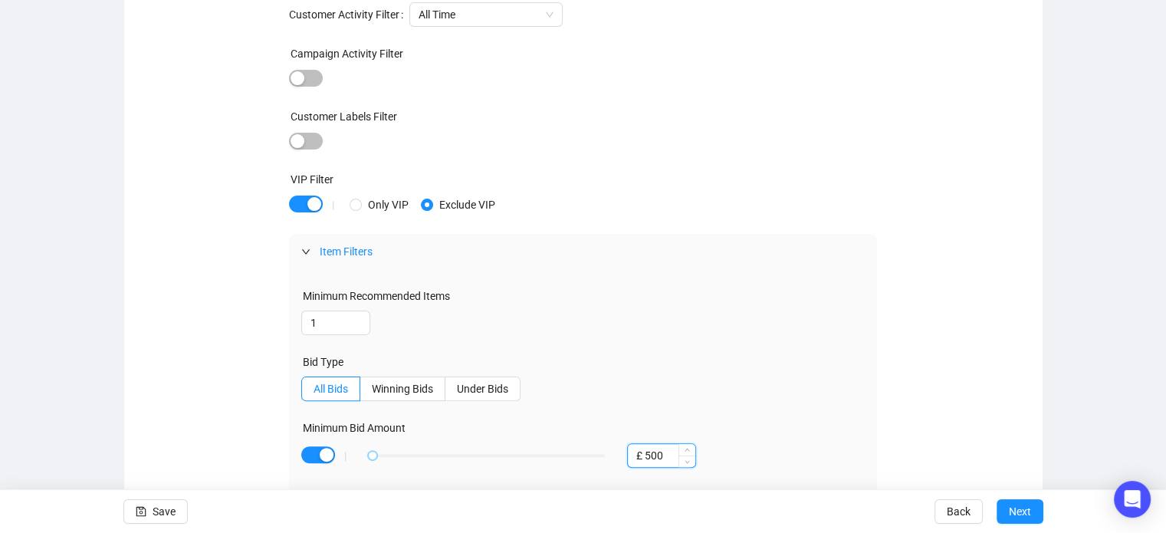
click at [669, 456] on input "£ 500" at bounding box center [661, 455] width 67 height 23
type input "£ 400"
click at [916, 342] on div "Targeted Segments Targeted Departments and Categories | Wine & Spirits Wine & S…" at bounding box center [583, 229] width 881 height 710
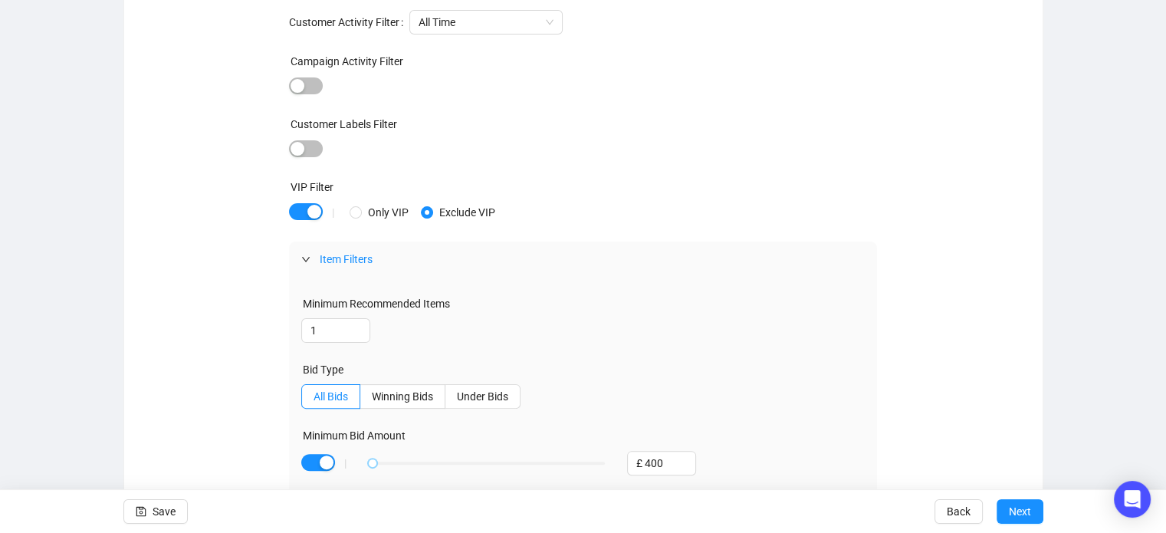
scroll to position [407, 0]
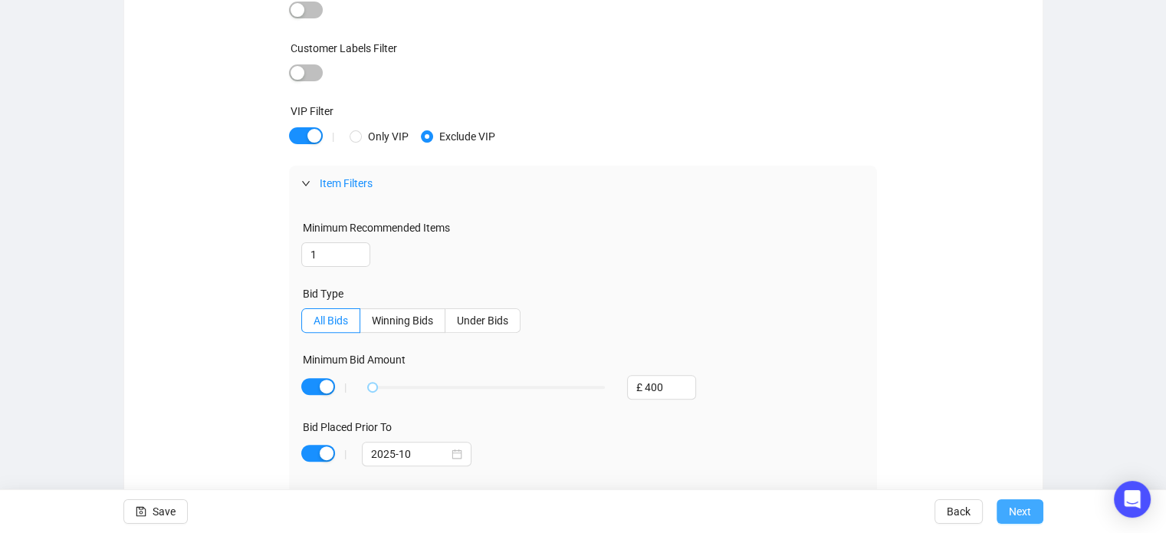
click at [1021, 515] on span "Next" at bounding box center [1020, 511] width 22 height 43
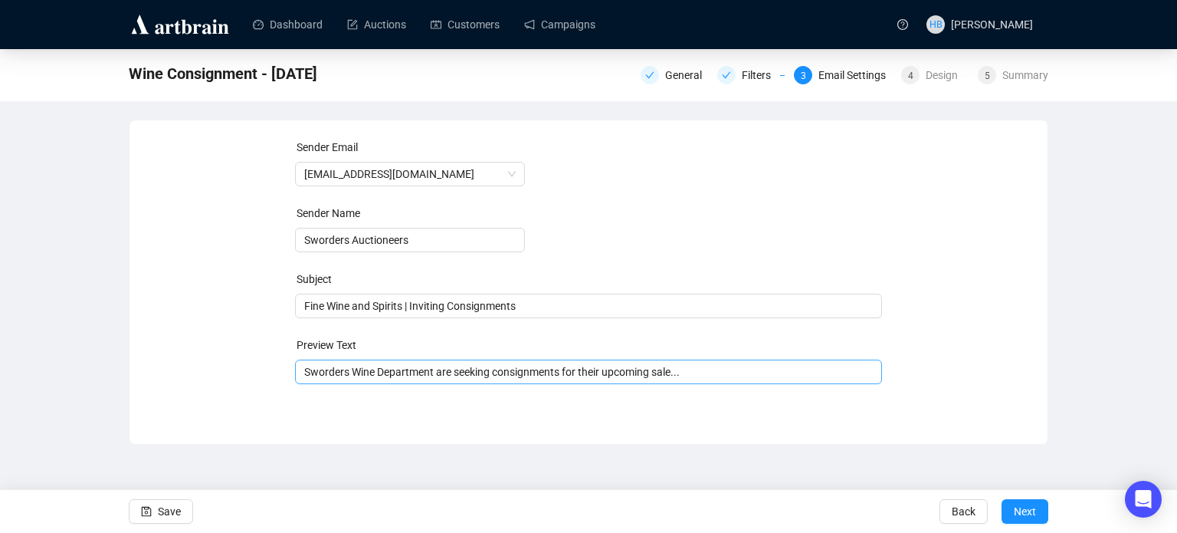
click at [353, 373] on span "Sworders Wine Department are seeking consignments for their upcoming sale..." at bounding box center [589, 372] width 588 height 12
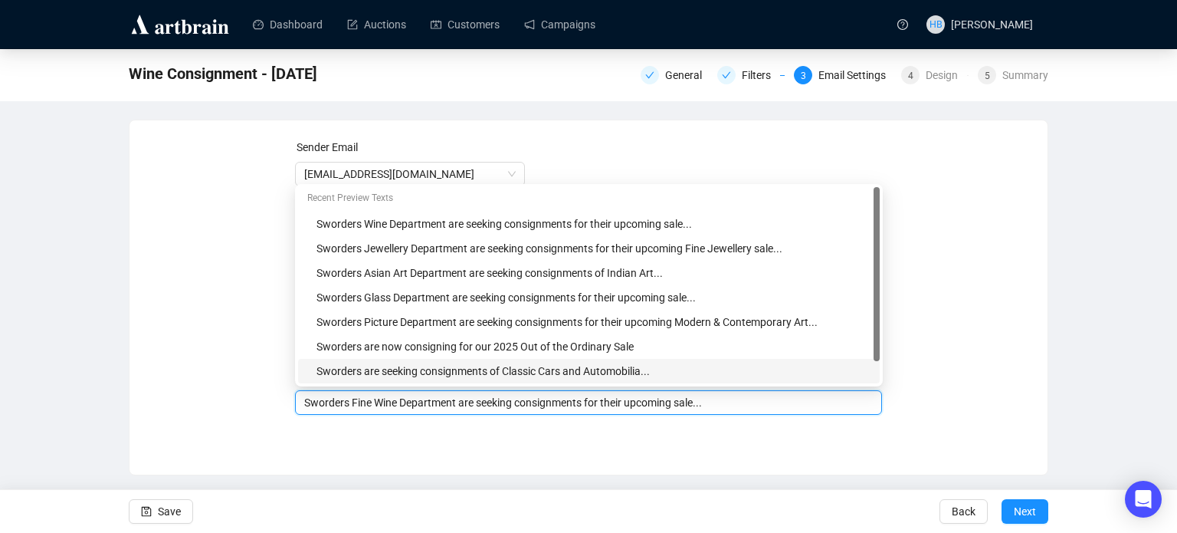
click at [402, 409] on input "Sworders Fine Wine Department are seeking consignments for their upcoming sale.…" at bounding box center [589, 402] width 570 height 17
type input "Sworders Wine Department are seeking consignments for their upcoming sale..."
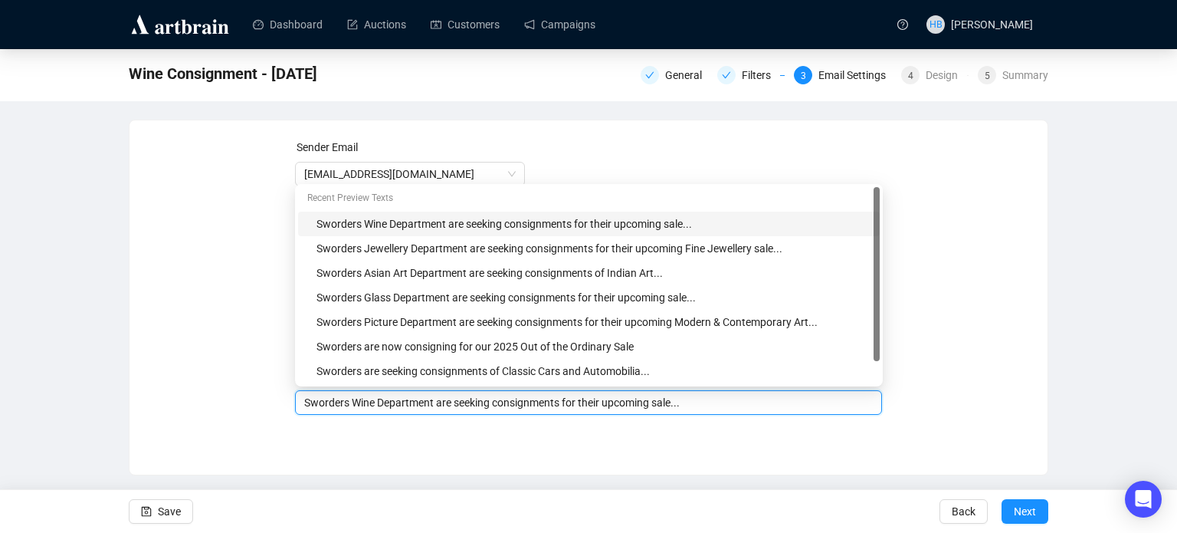
click at [454, 453] on div "Sender Email info@sworder.co.uk Sender Name Sworders Auctioneers Subject Fine W…" at bounding box center [589, 298] width 920 height 356
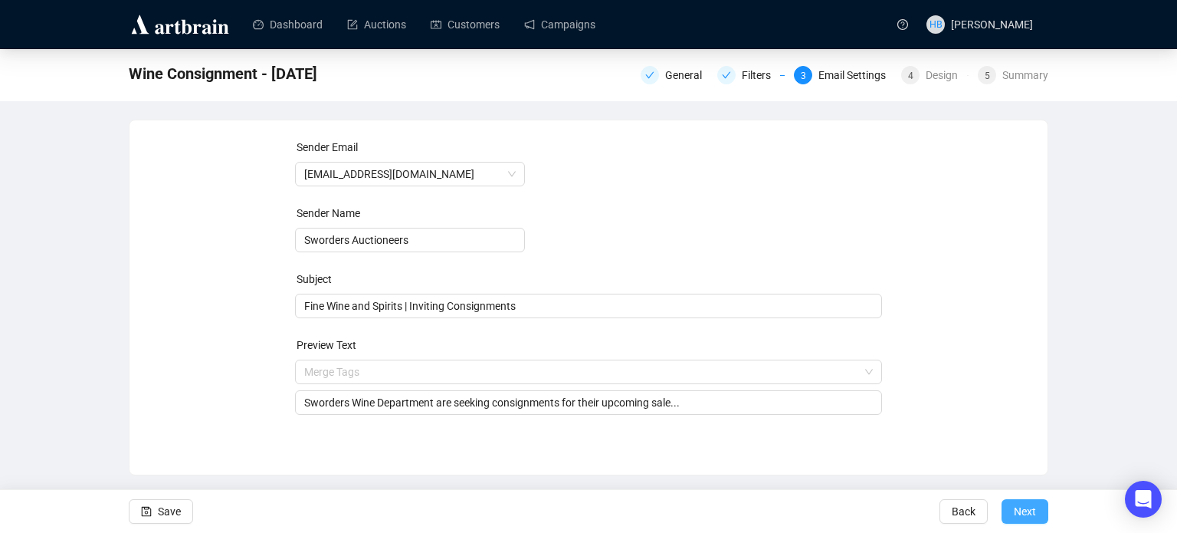
click at [1032, 510] on span "Next" at bounding box center [1025, 511] width 22 height 43
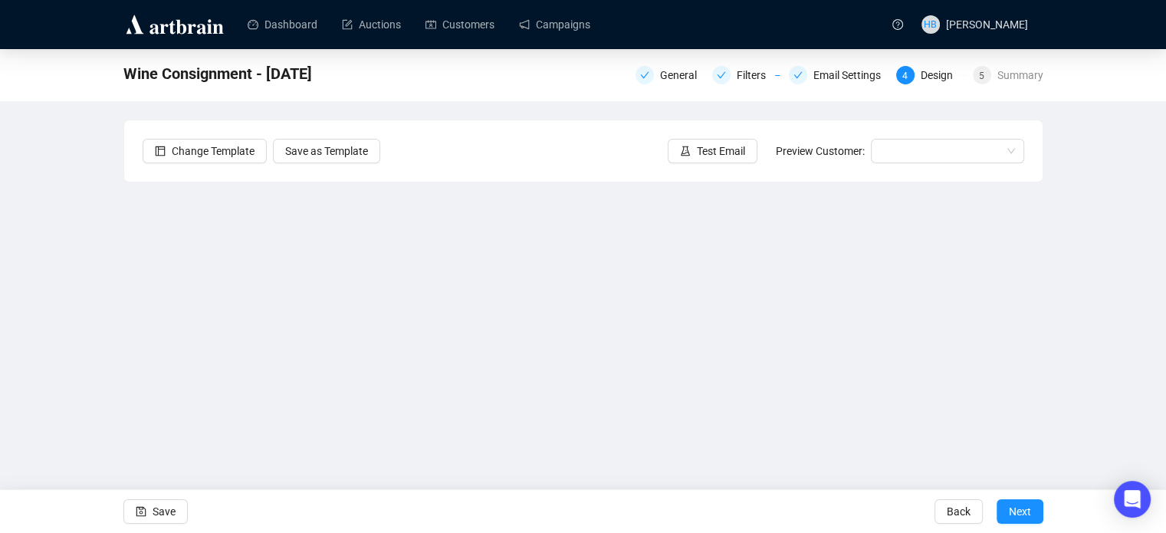
scroll to position [37, 0]
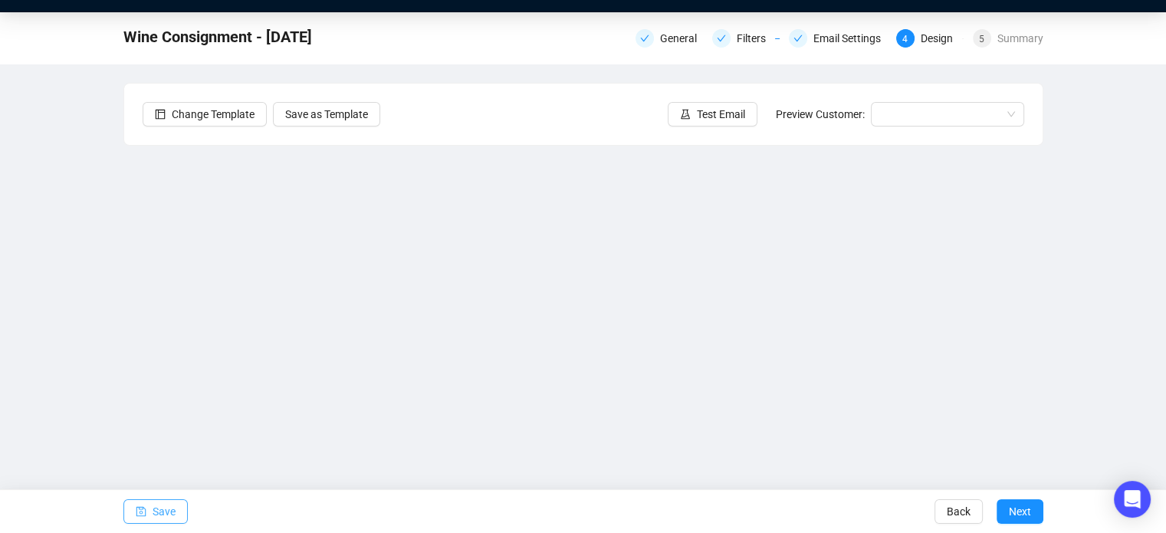
click at [159, 504] on span "Save" at bounding box center [164, 511] width 23 height 43
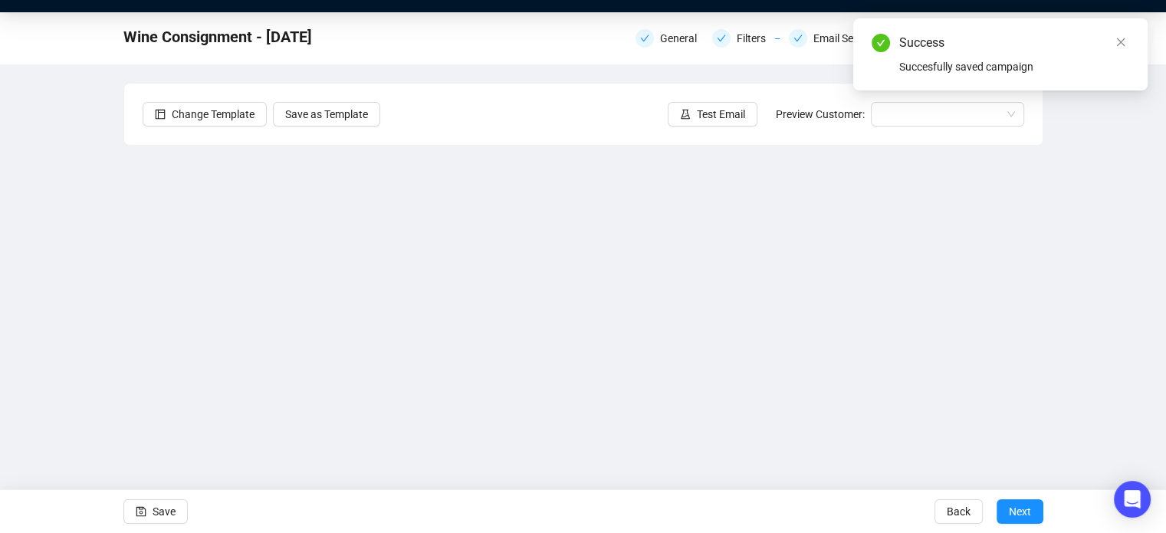
scroll to position [0, 0]
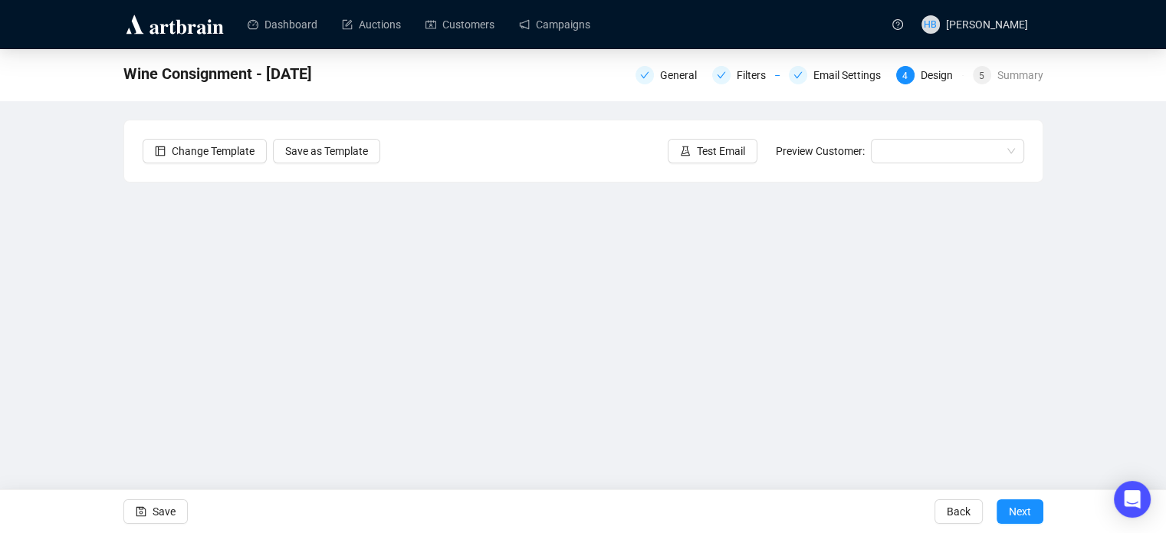
click at [1106, 190] on div "Wine Consignment - October 2025 General Filters Email Settings 4 Design 5 Summa…" at bounding box center [583, 307] width 1166 height 517
click at [687, 148] on icon "experiment" at bounding box center [685, 151] width 11 height 11
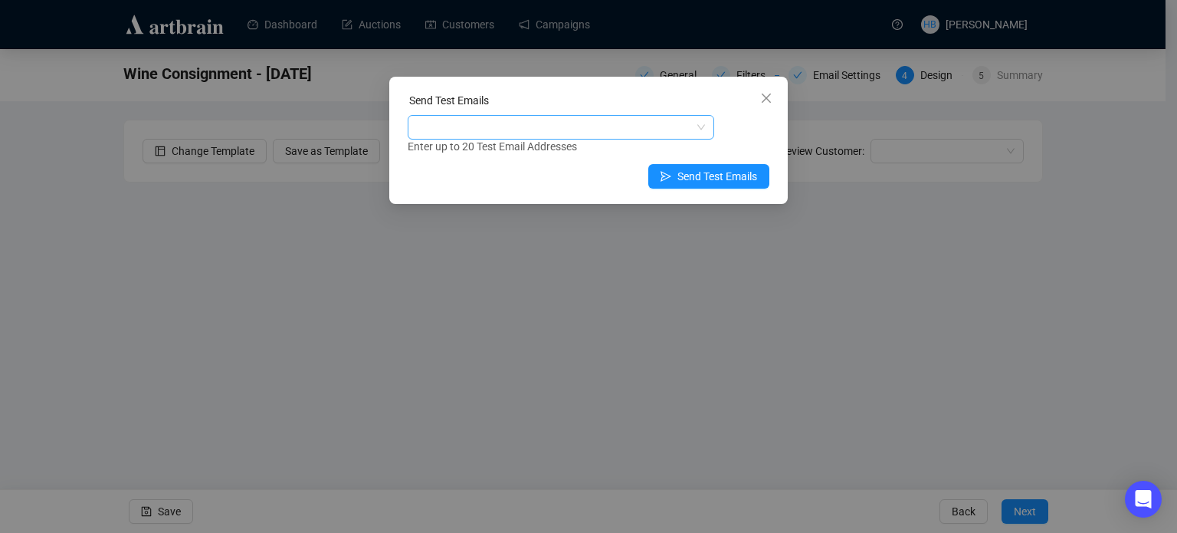
click at [528, 131] on div at bounding box center [553, 127] width 284 height 21
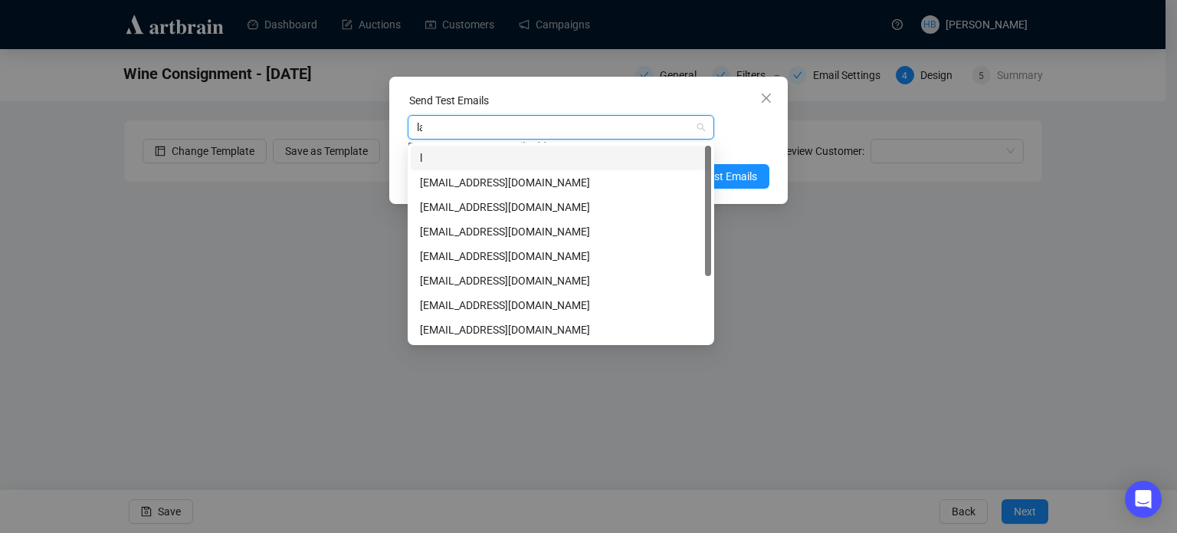
type input "lau"
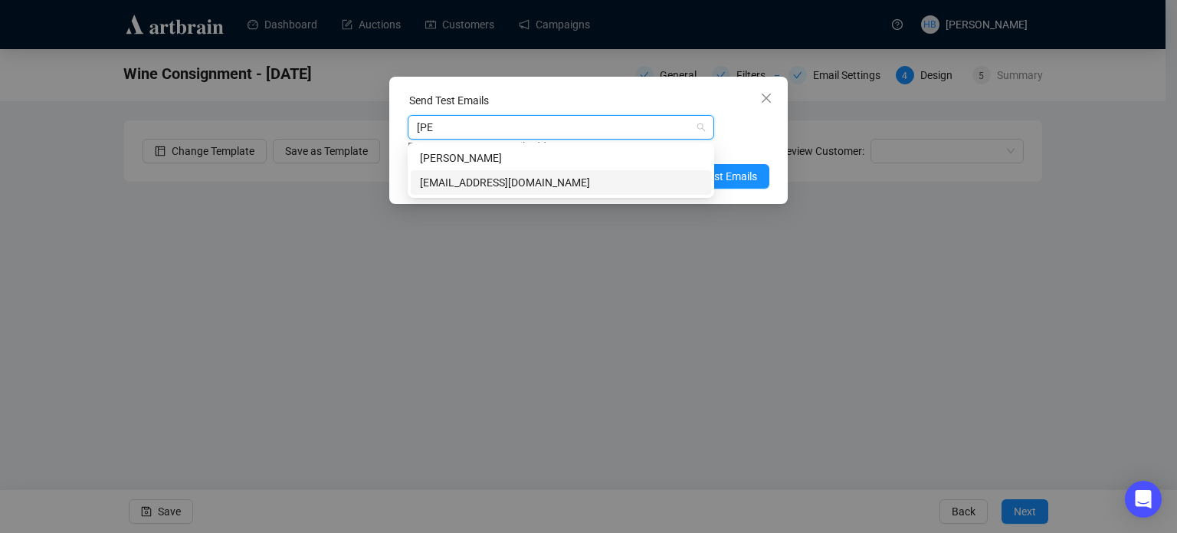
click at [530, 179] on div "laurenbrown@sworder.co.uk" at bounding box center [561, 182] width 282 height 17
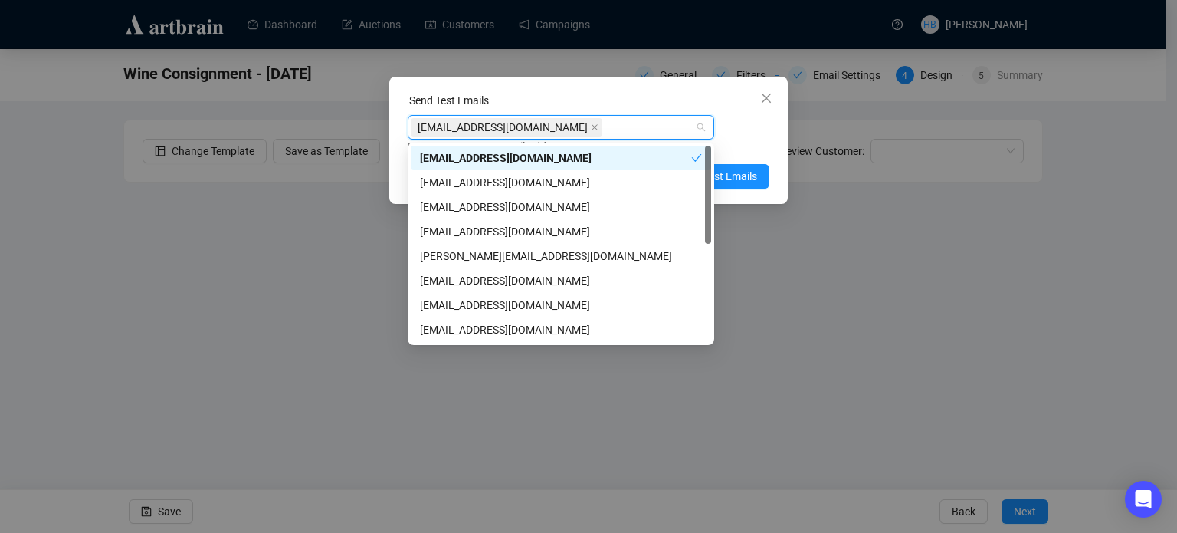
click at [760, 132] on div "laurenbrown@sworder.co.uk Enter up to 20 Test Email Addresses" at bounding box center [589, 135] width 362 height 40
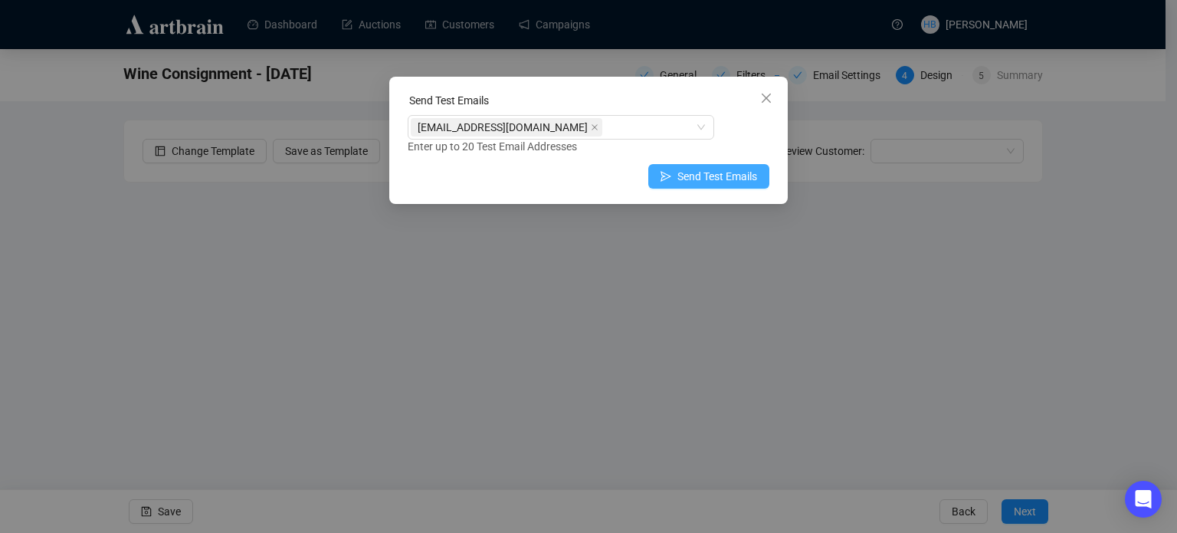
click at [726, 179] on span "Send Test Emails" at bounding box center [718, 176] width 80 height 17
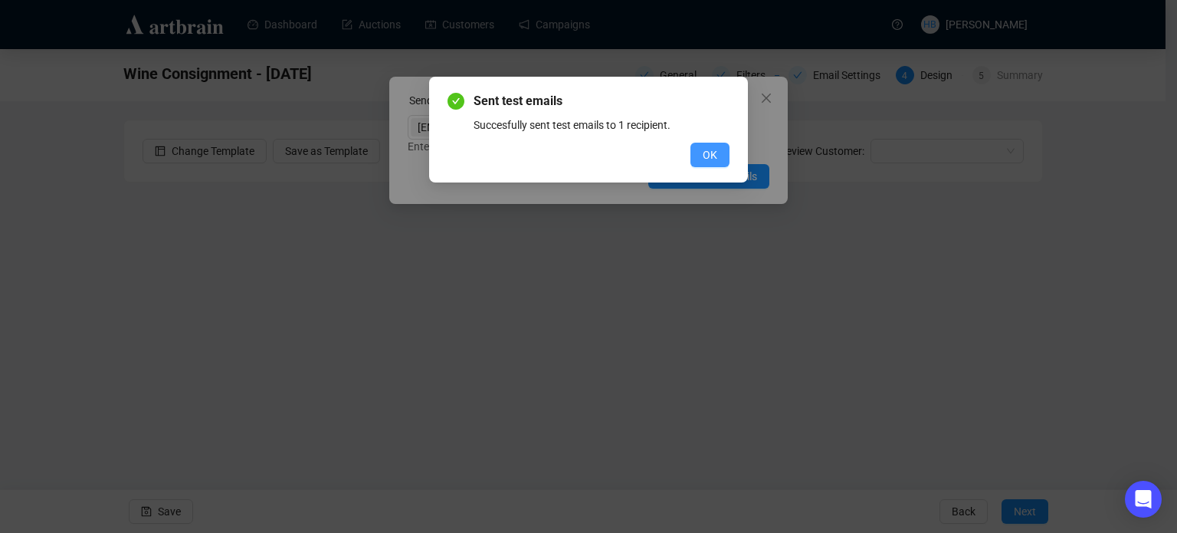
click at [717, 151] on span "OK" at bounding box center [710, 154] width 15 height 17
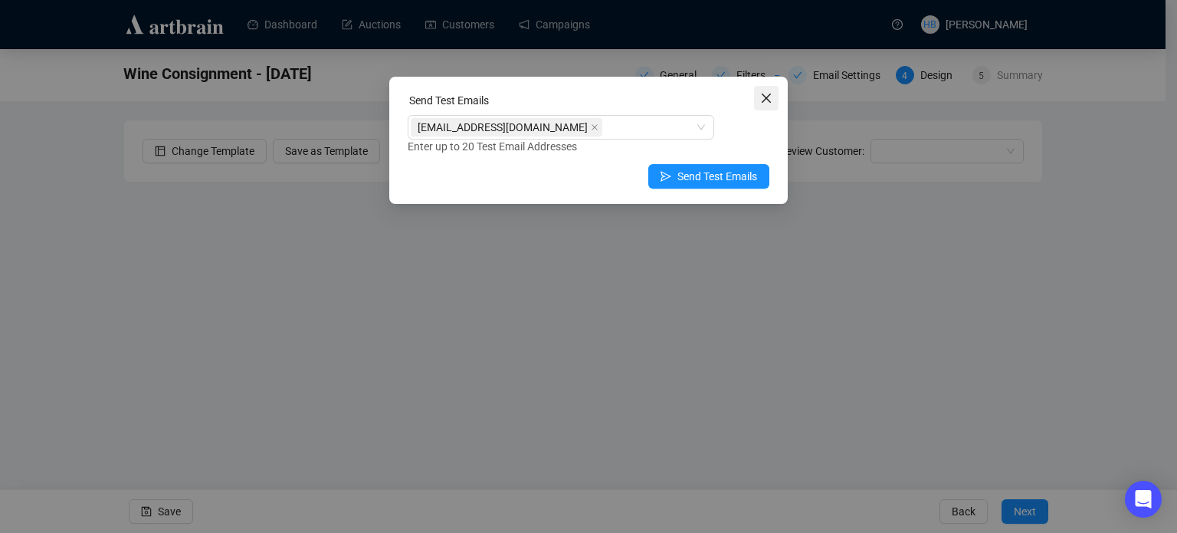
click at [760, 98] on icon "close" at bounding box center [766, 98] width 12 height 12
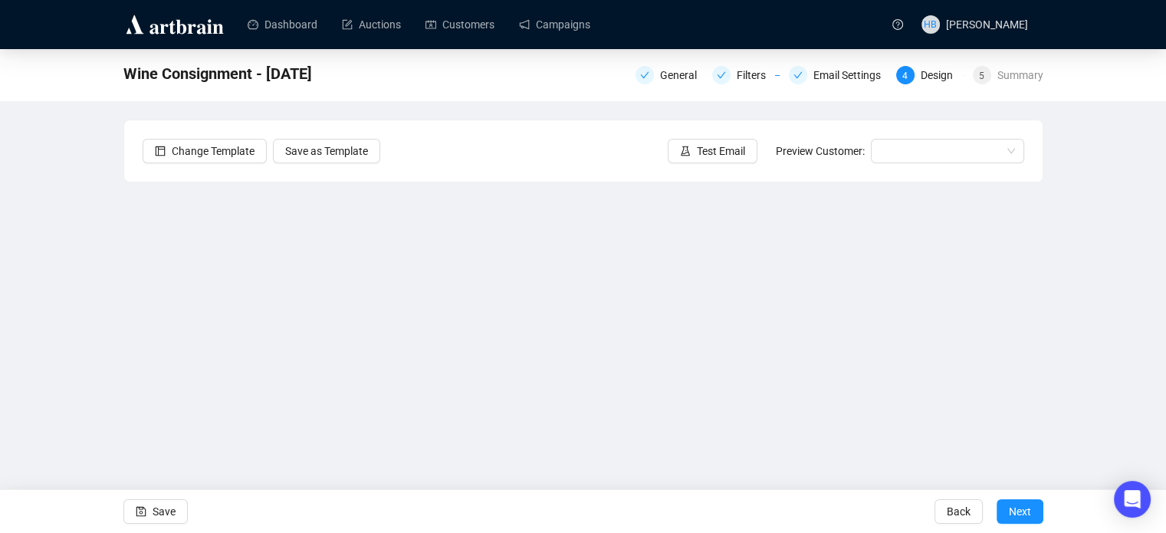
click at [86, 278] on div "Wine Consignment - October 2025 General Filters Email Settings 4 Design 5 Summa…" at bounding box center [583, 307] width 1166 height 517
click at [1104, 315] on div "Wine Consignment - October 2025 General Filters Email Settings 4 Design 5 Summa…" at bounding box center [583, 307] width 1166 height 517
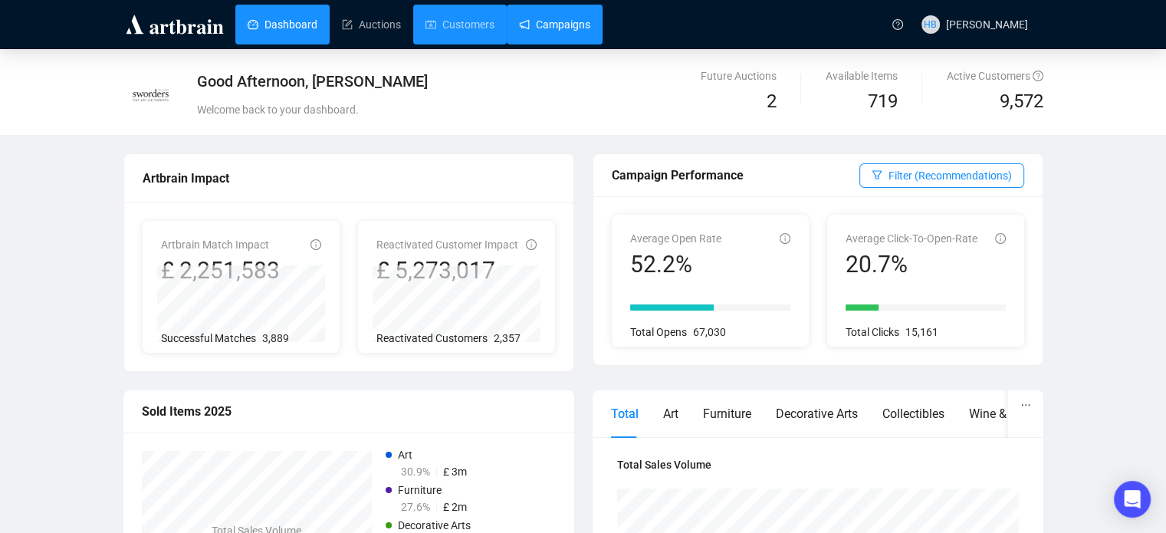
click at [519, 15] on link "Campaigns" at bounding box center [554, 25] width 71 height 40
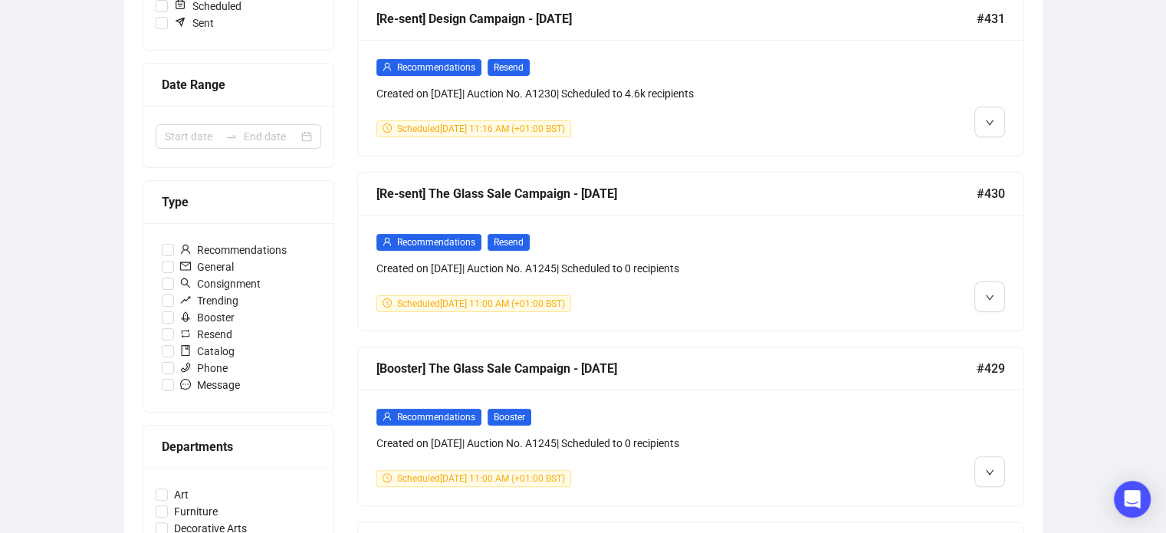
scroll to position [315, 0]
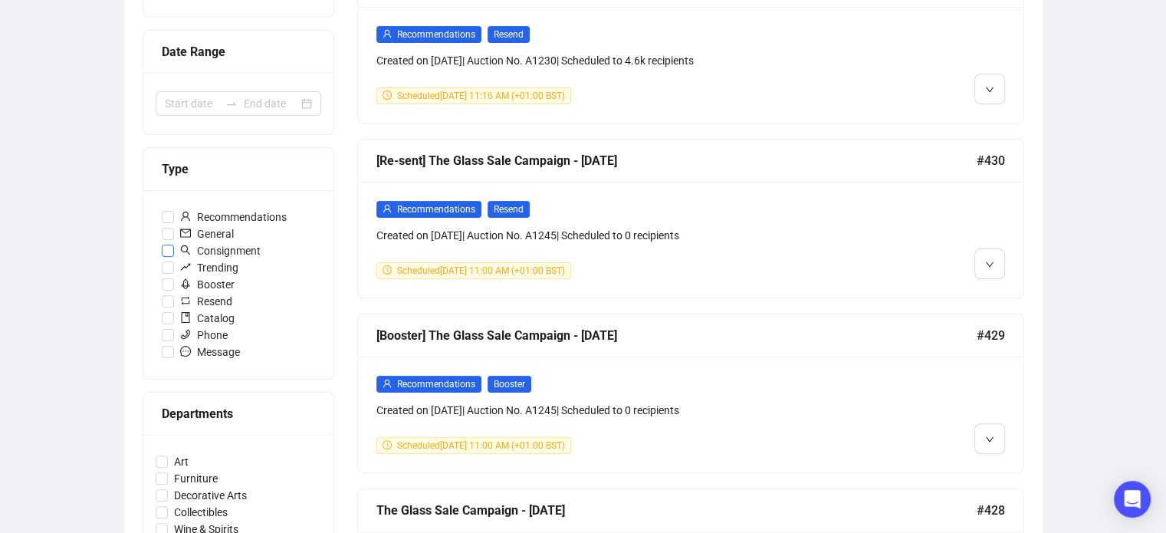
click at [223, 251] on span "Consignment" at bounding box center [220, 250] width 93 height 17
click at [174, 251] on input "Consignment" at bounding box center [168, 251] width 12 height 12
checkbox input "true"
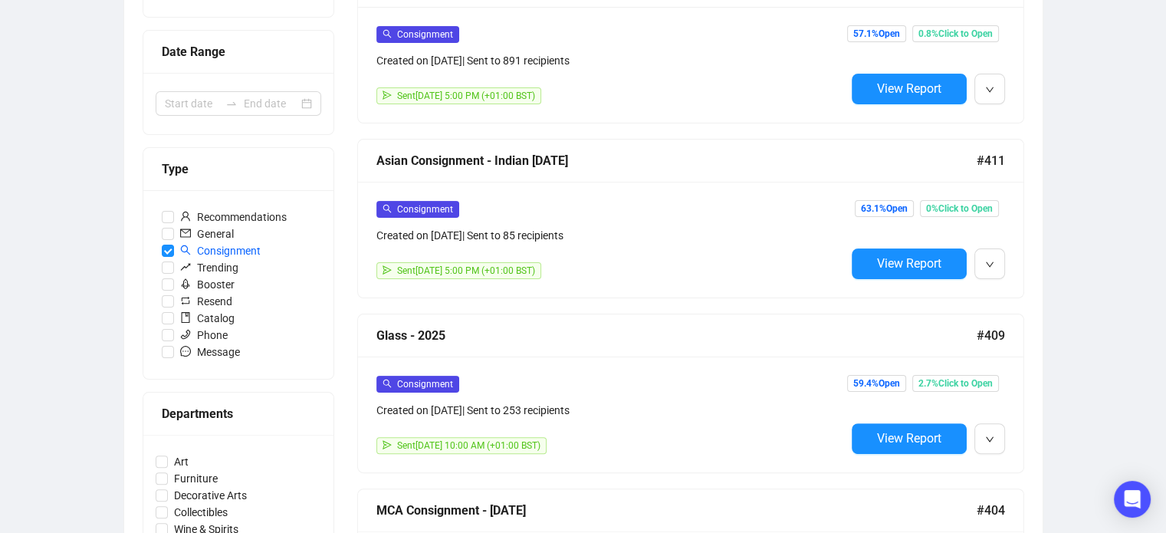
scroll to position [222, 0]
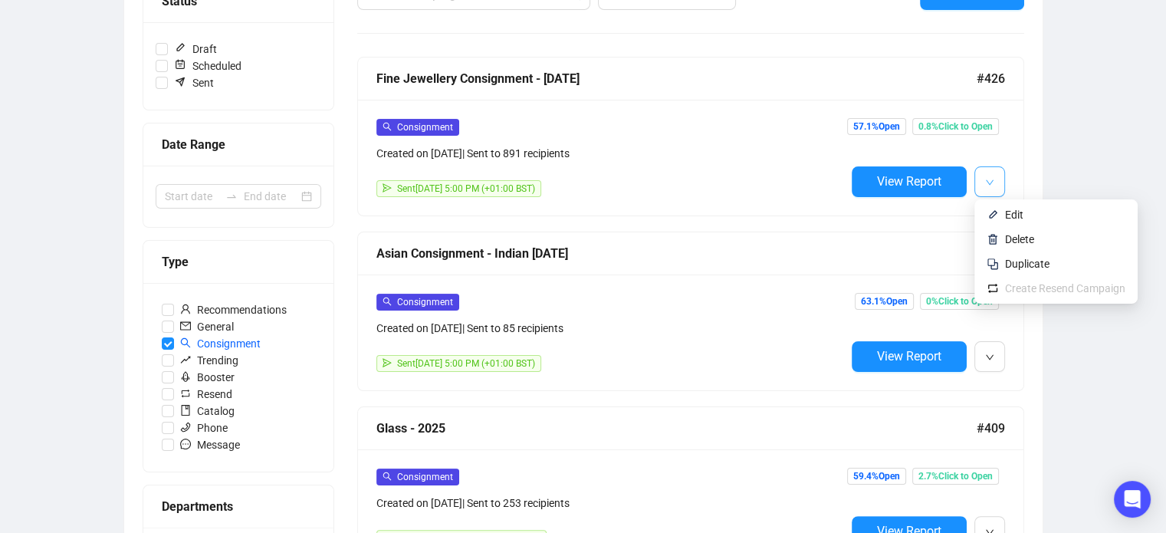
click at [993, 182] on button "button" at bounding box center [989, 181] width 31 height 31
click at [1012, 212] on span "Edit" at bounding box center [1014, 214] width 18 height 12
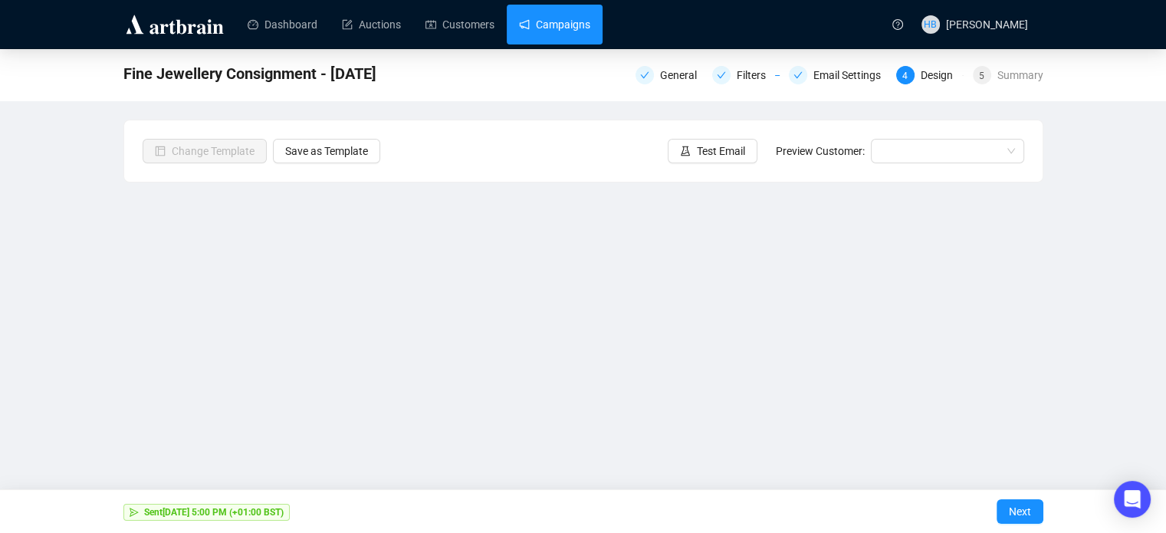
click at [556, 21] on link "Campaigns" at bounding box center [554, 25] width 71 height 40
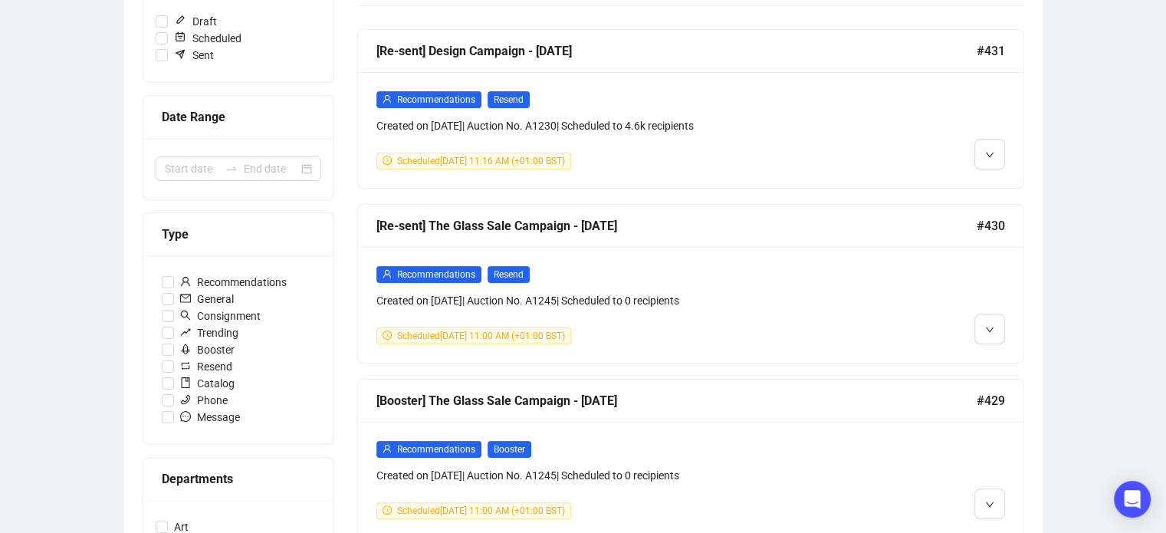
scroll to position [287, 0]
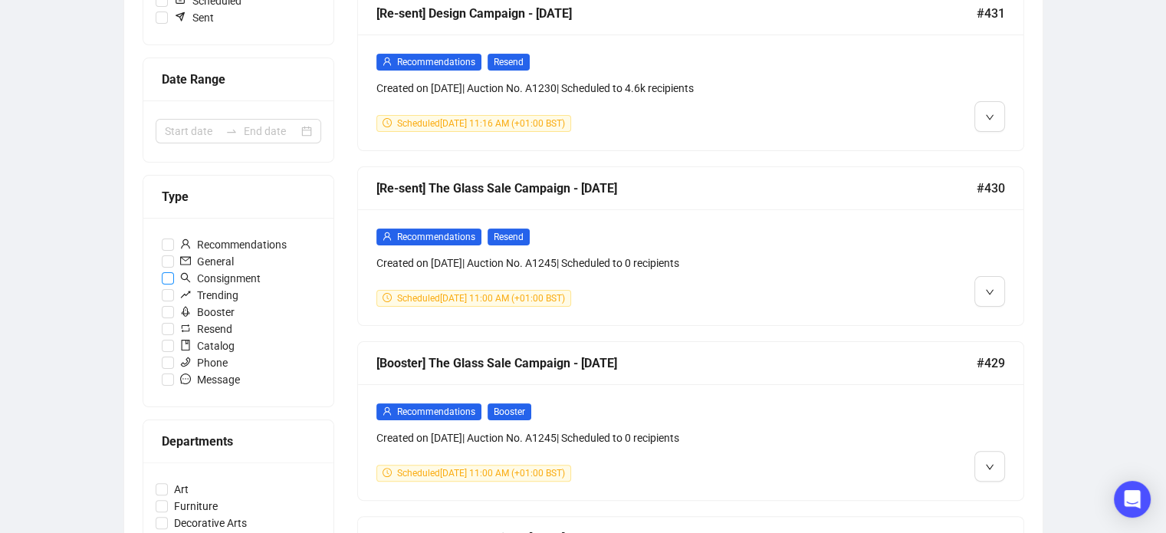
click at [221, 277] on span "Consignment" at bounding box center [220, 278] width 93 height 17
click at [174, 277] on input "Consignment" at bounding box center [168, 278] width 12 height 12
checkbox input "true"
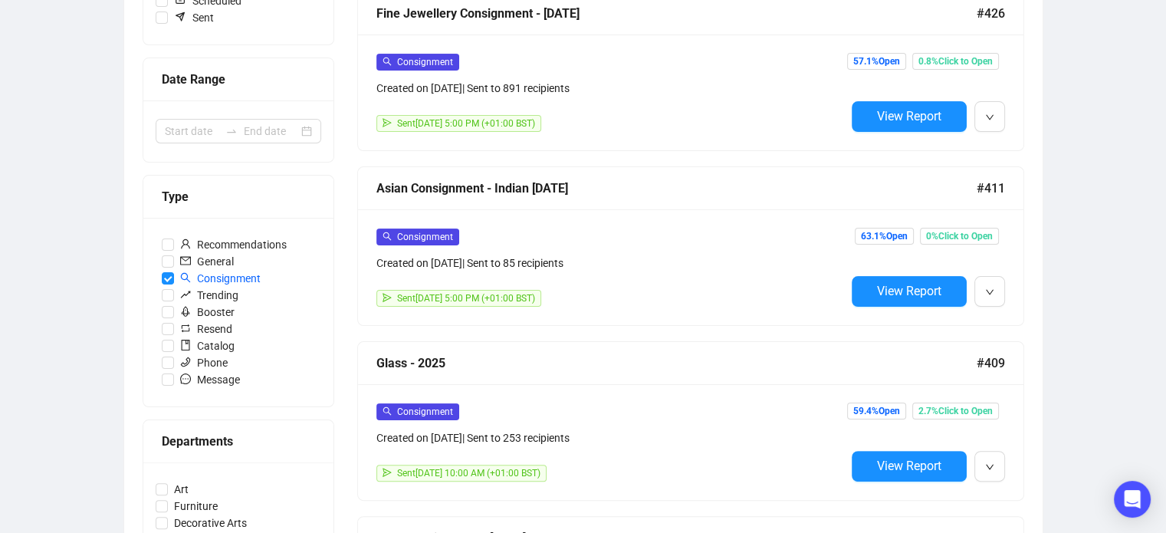
scroll to position [235, 0]
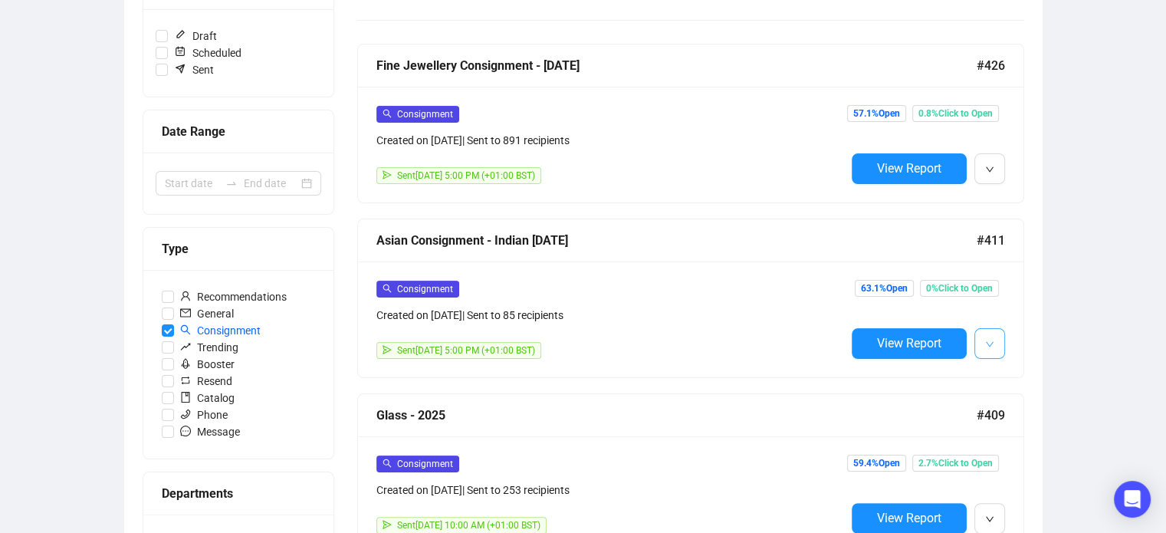
click at [996, 340] on button "button" at bounding box center [989, 343] width 31 height 31
click at [1006, 369] on div "Consignment Created on [DATE] | Sent to 85 recipients Sent [DATE] 5:00 PM (+01:…" at bounding box center [690, 319] width 665 height 116
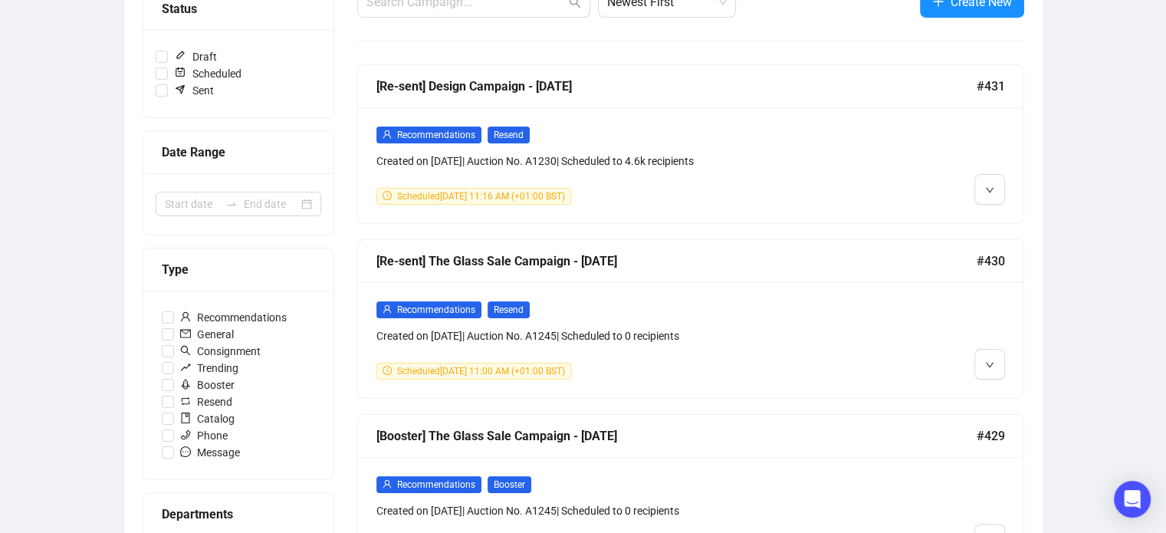
scroll to position [214, 0]
click at [238, 350] on span "Consignment" at bounding box center [220, 351] width 93 height 17
click at [174, 350] on input "Consignment" at bounding box center [168, 352] width 12 height 12
checkbox input "true"
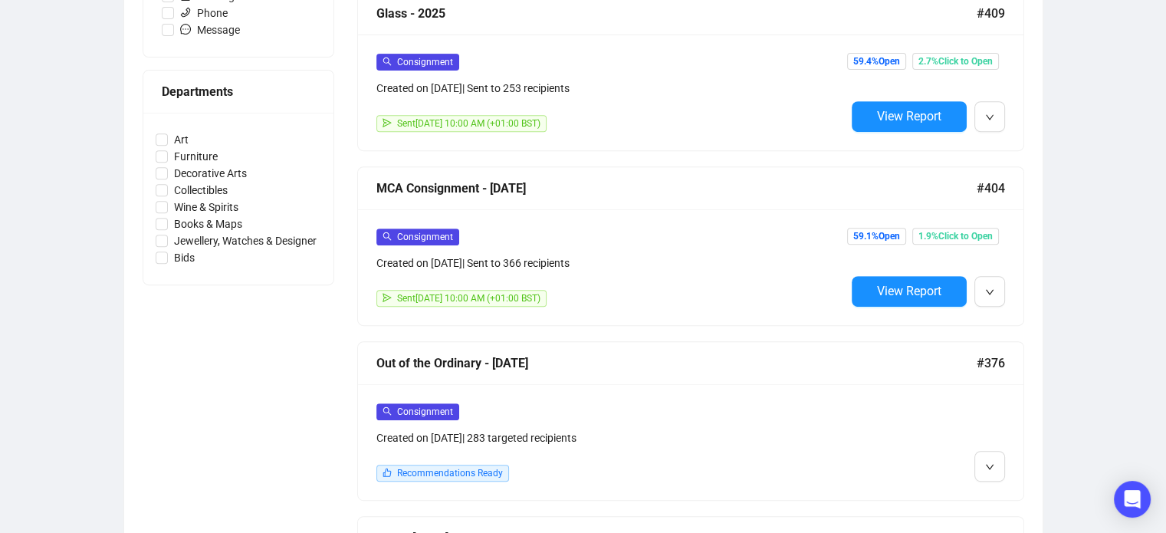
scroll to position [622, 0]
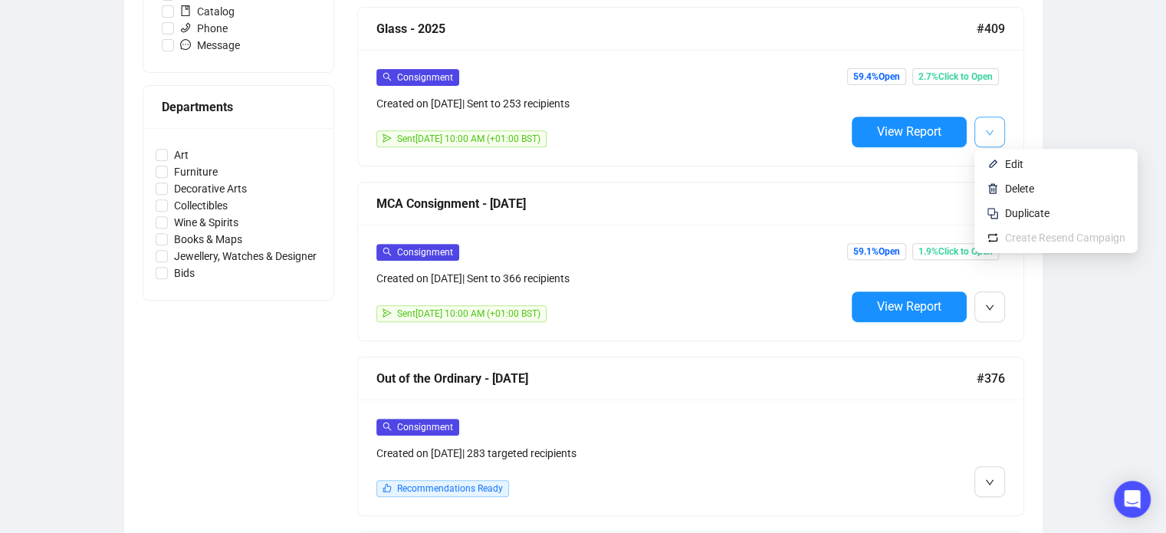
click at [987, 131] on icon "down" at bounding box center [989, 132] width 8 height 5
click at [1016, 166] on span "Edit" at bounding box center [1014, 164] width 18 height 12
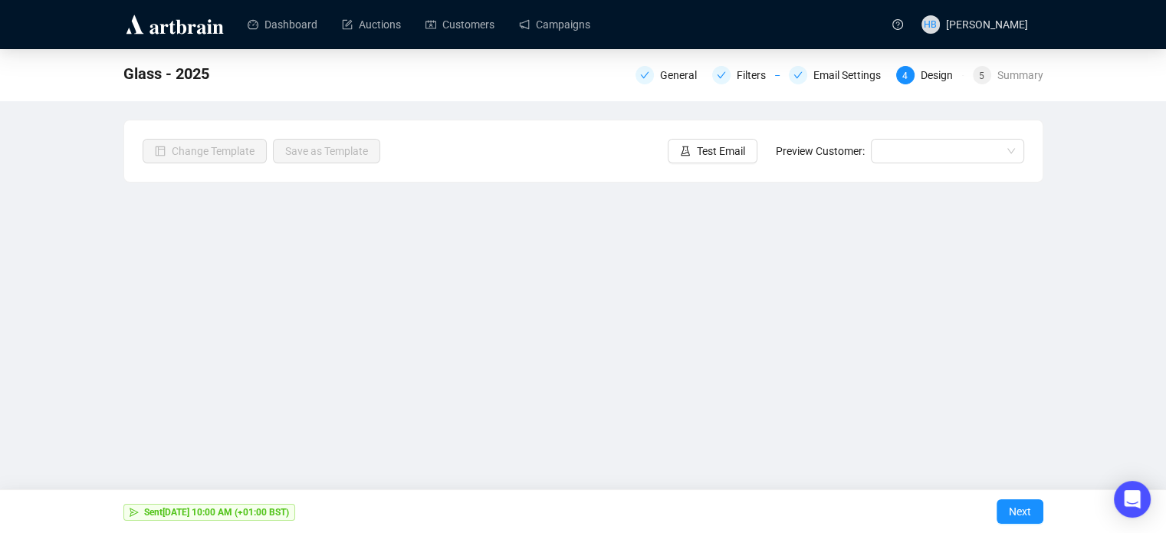
scroll to position [37, 0]
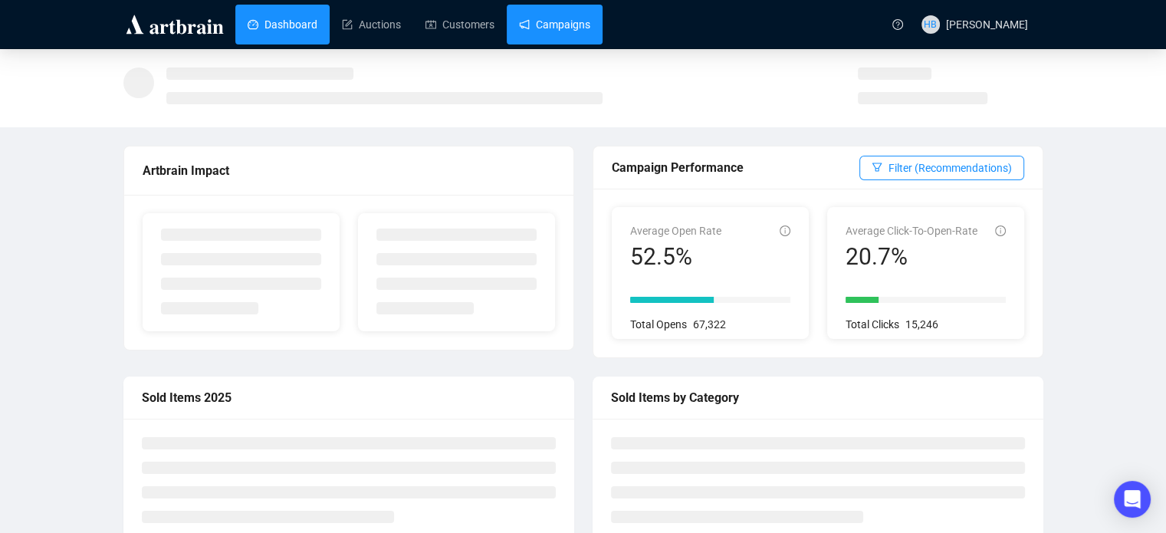
click at [553, 16] on link "Campaigns" at bounding box center [554, 25] width 71 height 40
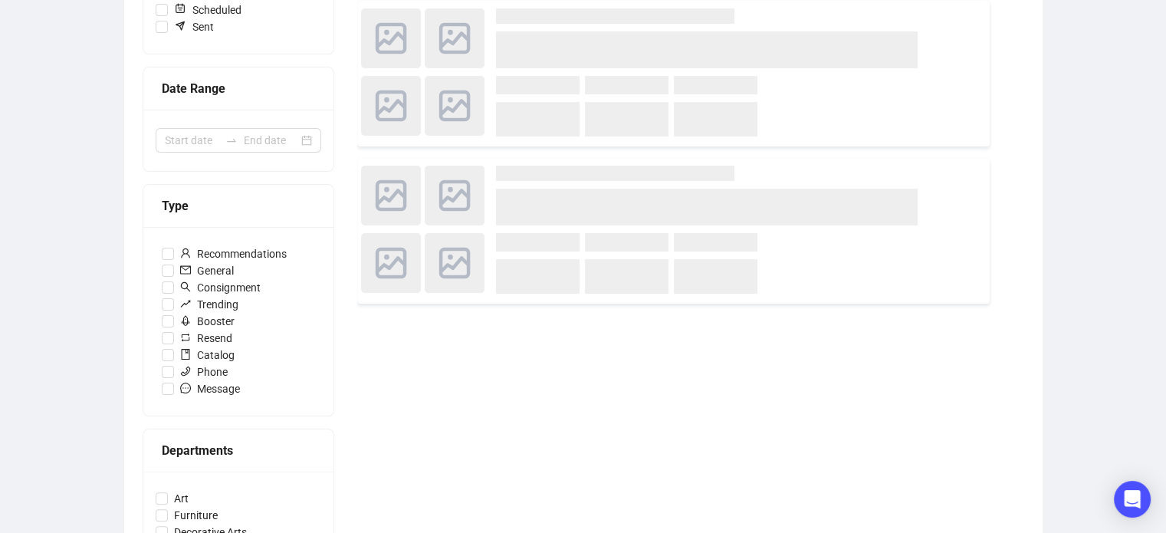
scroll to position [281, 0]
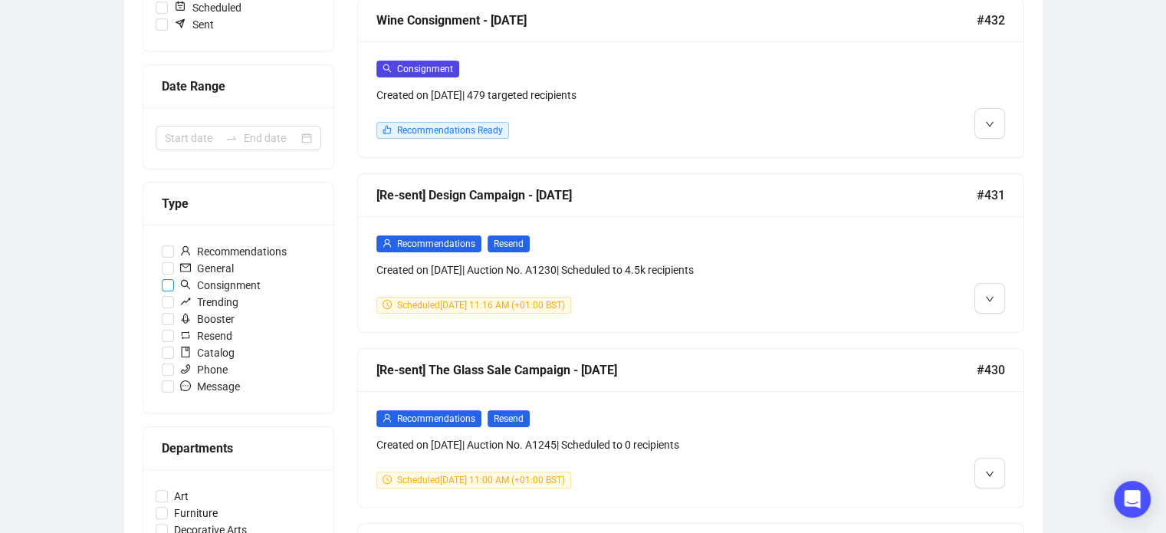
click at [251, 281] on span "Consignment" at bounding box center [220, 285] width 93 height 17
click at [174, 281] on input "Consignment" at bounding box center [168, 285] width 12 height 12
checkbox input "true"
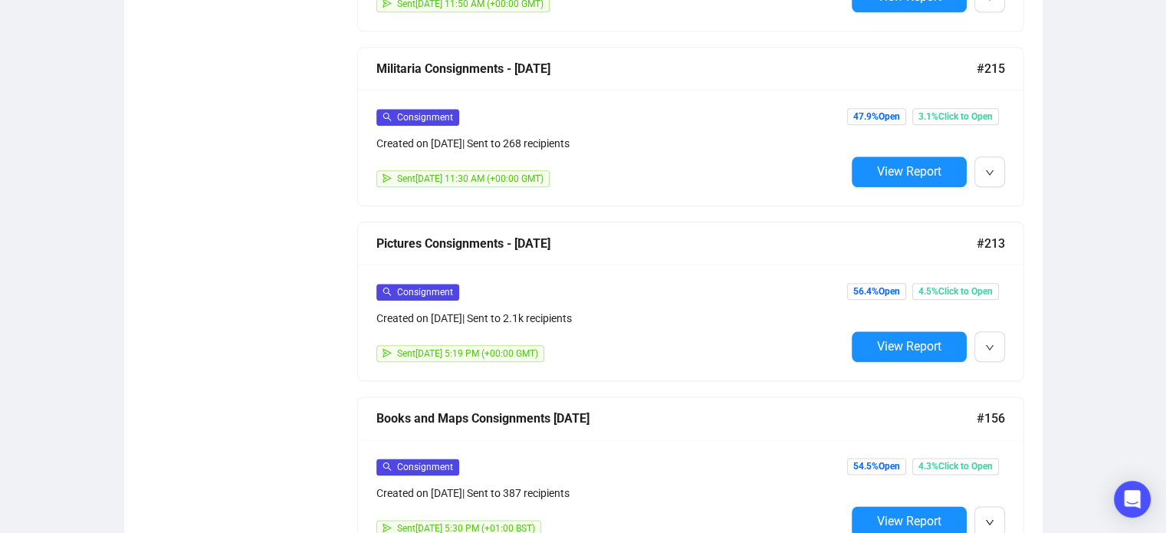
scroll to position [1809, 0]
